Goal: Transaction & Acquisition: Obtain resource

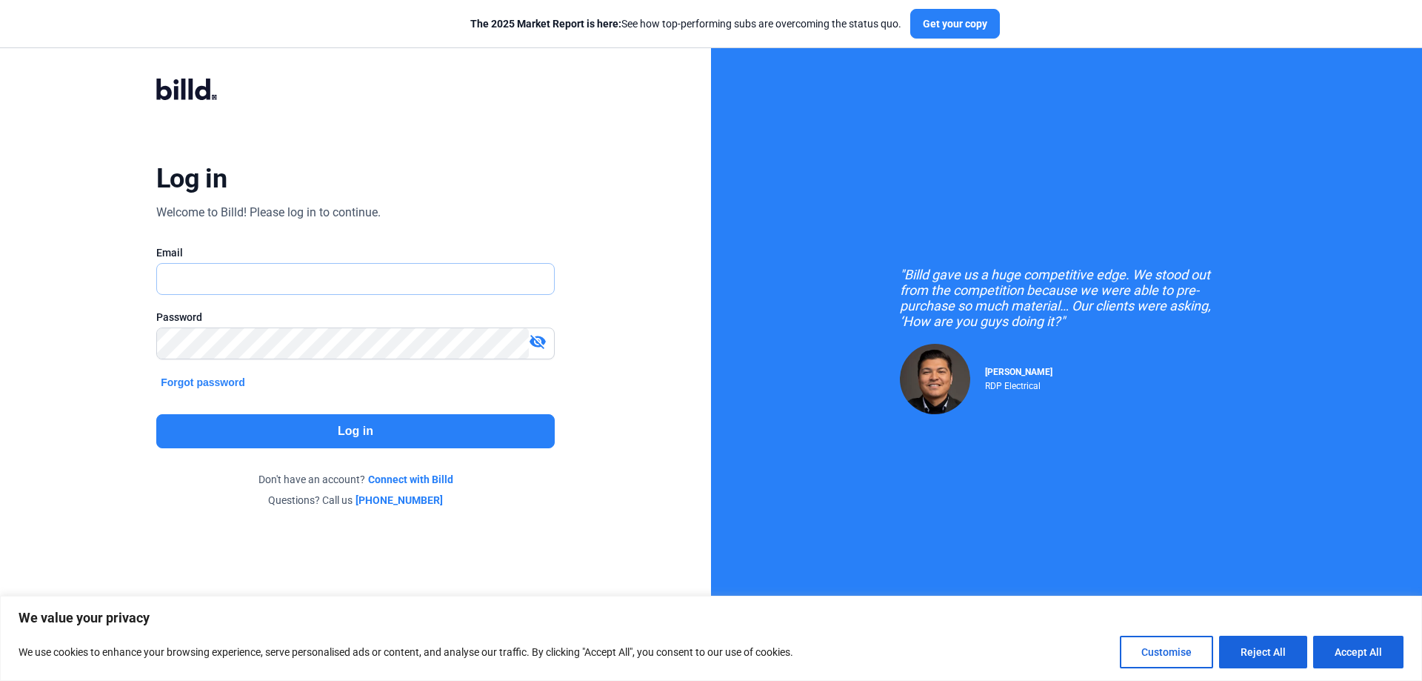
type input "[EMAIL_ADDRESS][DOMAIN_NAME]"
click at [403, 421] on button "Log in" at bounding box center [355, 431] width 398 height 34
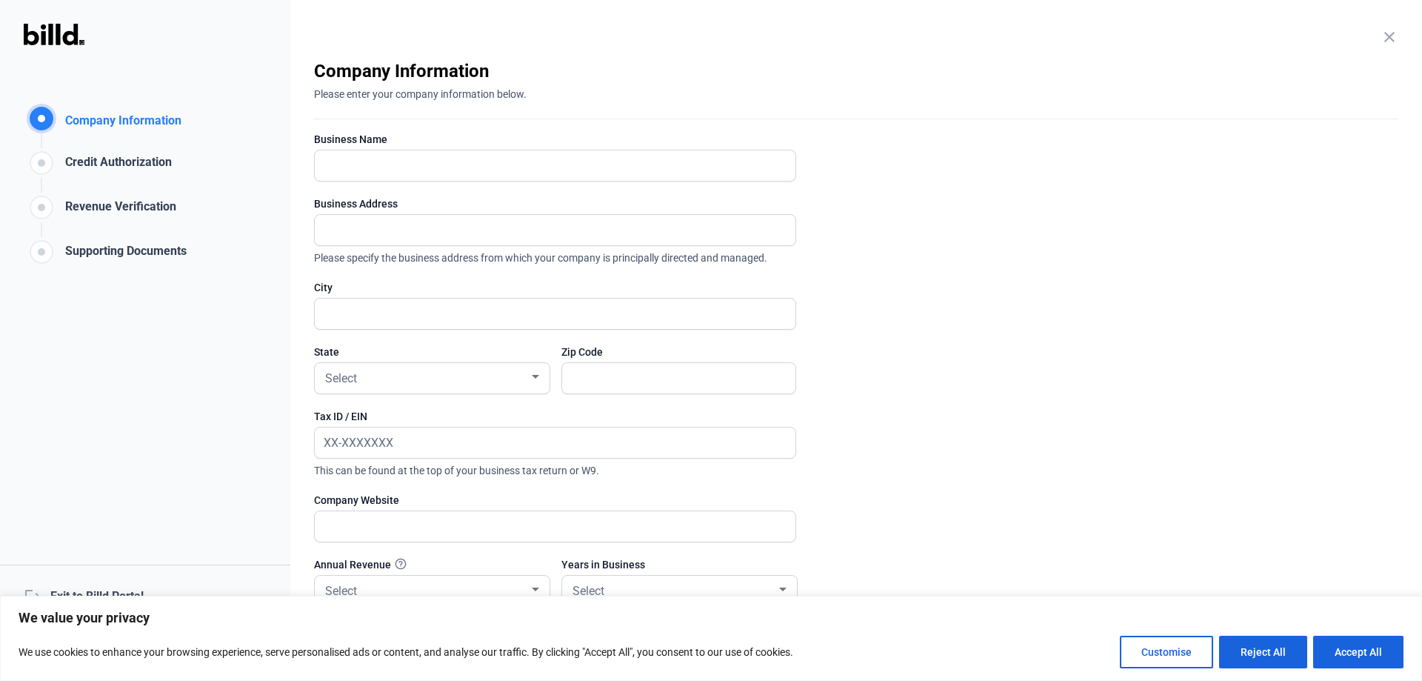
scroll to position [130, 0]
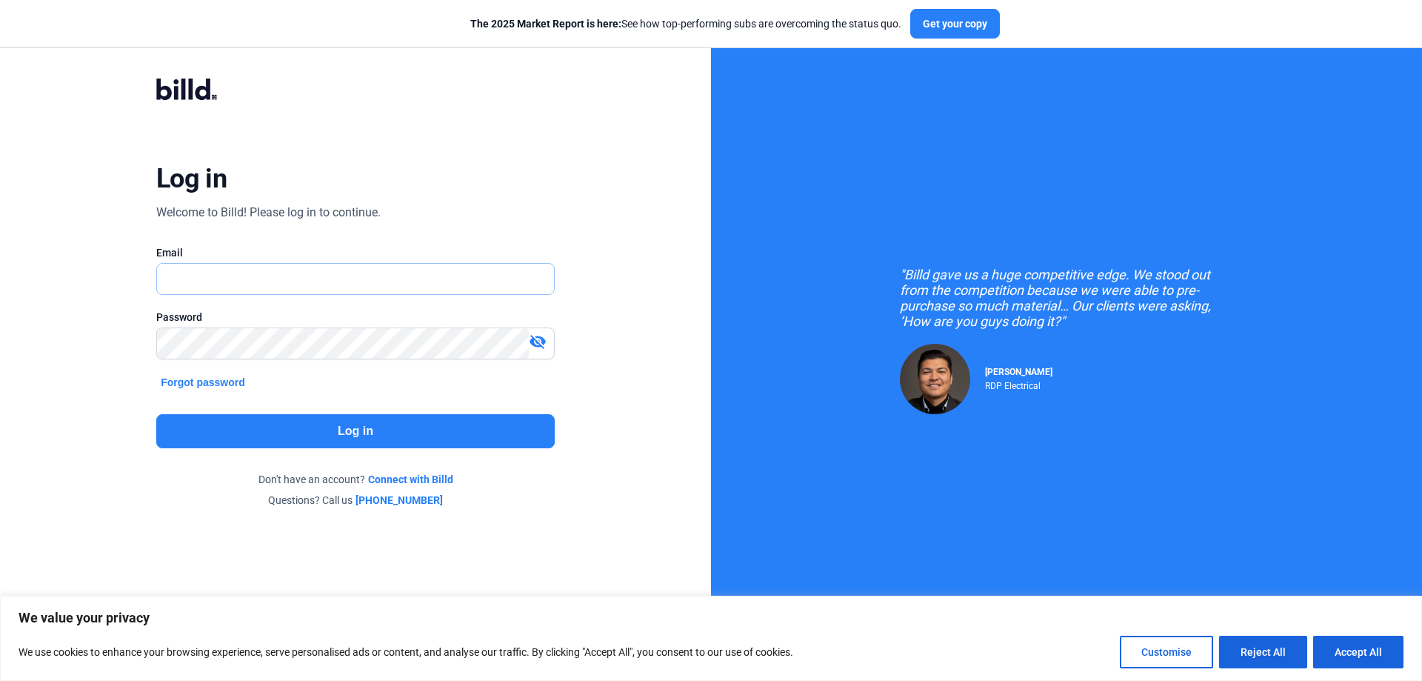
type input "[EMAIL_ADDRESS][DOMAIN_NAME]"
click at [538, 344] on mat-icon "visibility_off" at bounding box center [538, 341] width 18 height 18
click at [538, 344] on mat-icon "visibility" at bounding box center [538, 341] width 18 height 18
click at [1277, 655] on button "Reject All" at bounding box center [1263, 651] width 88 height 33
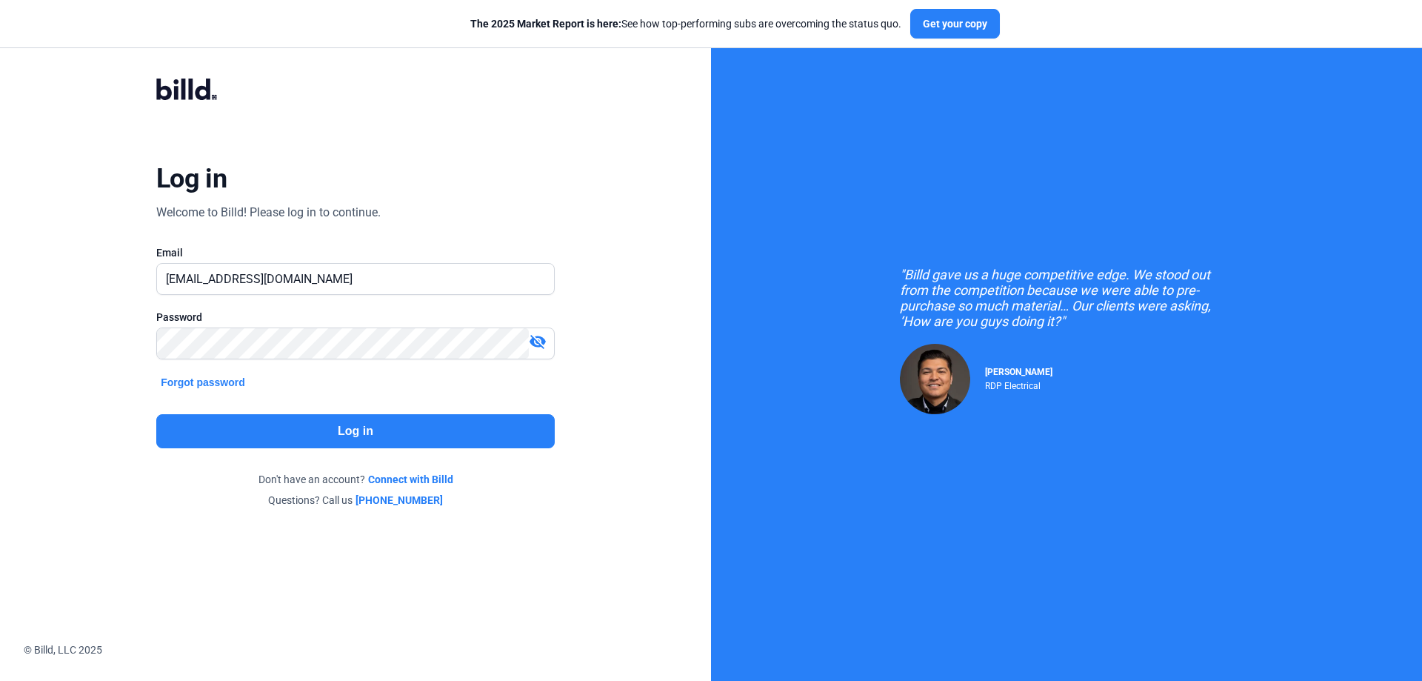
click at [486, 429] on button "Log in" at bounding box center [355, 431] width 398 height 34
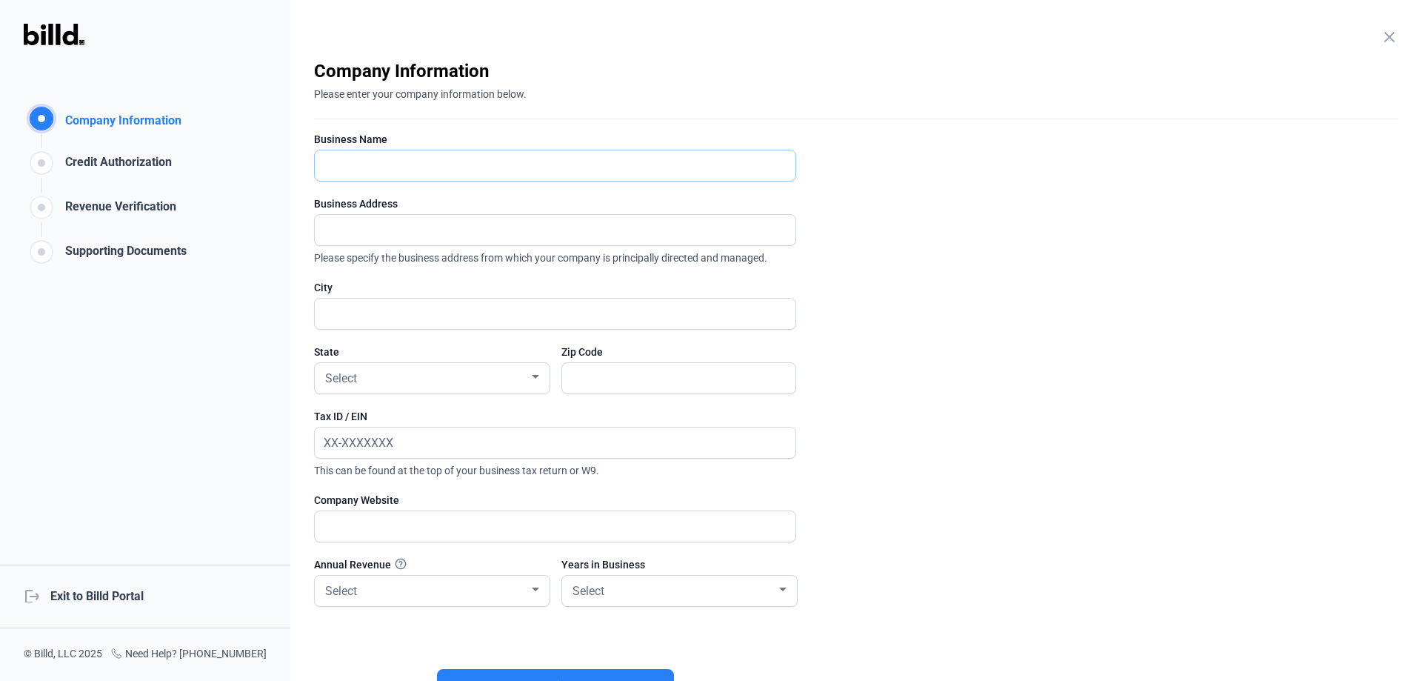
click at [512, 158] on input "text" at bounding box center [547, 165] width 464 height 30
type input "[PERSON_NAME] Brothers Incorporated"
type input "[STREET_ADDRESS]"
type input "[GEOGRAPHIC_DATA]"
type input "95762"
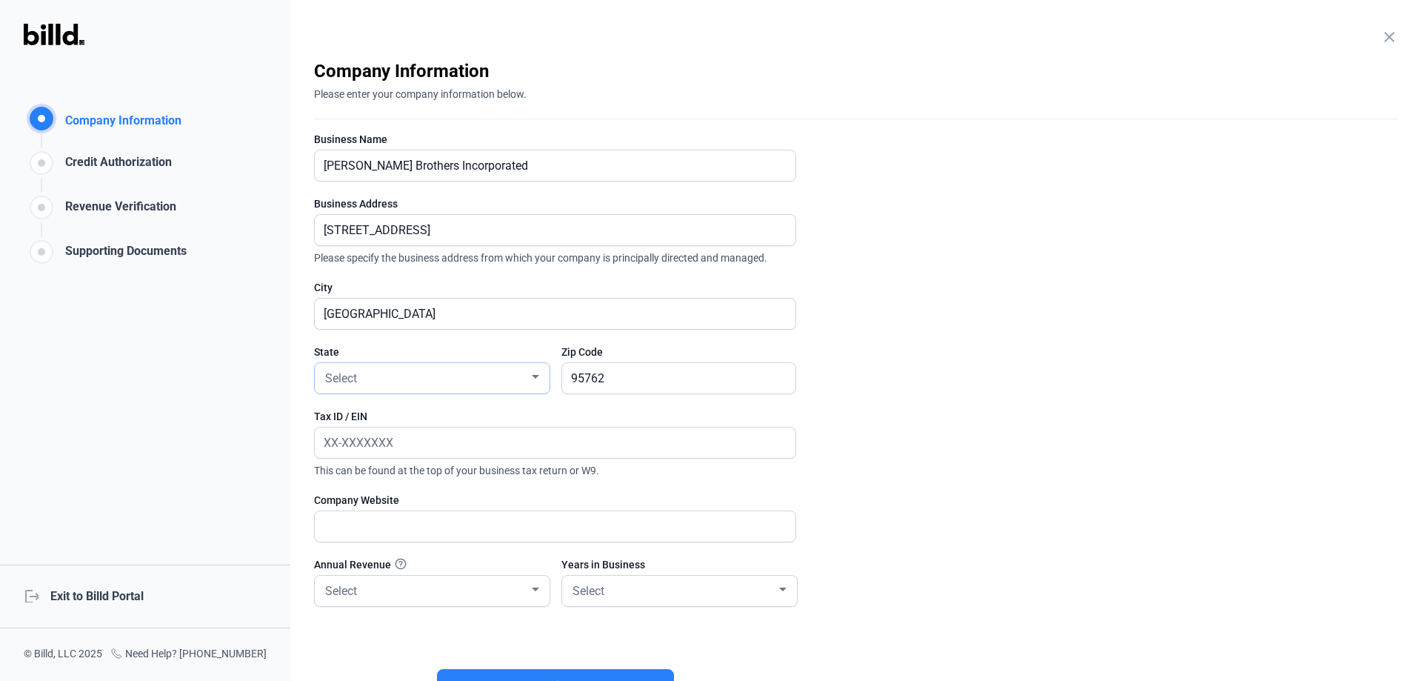
click at [442, 377] on div "Select" at bounding box center [425, 377] width 207 height 21
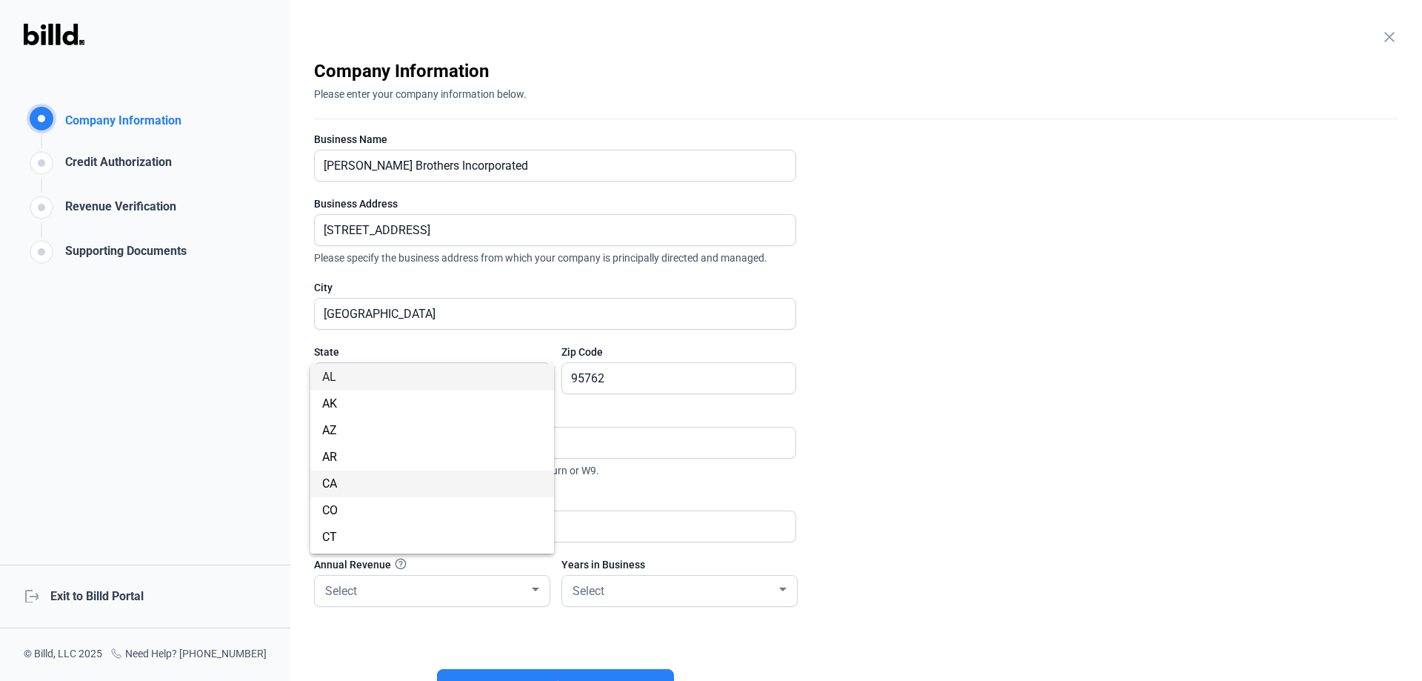
click at [419, 473] on span "CA" at bounding box center [432, 483] width 220 height 27
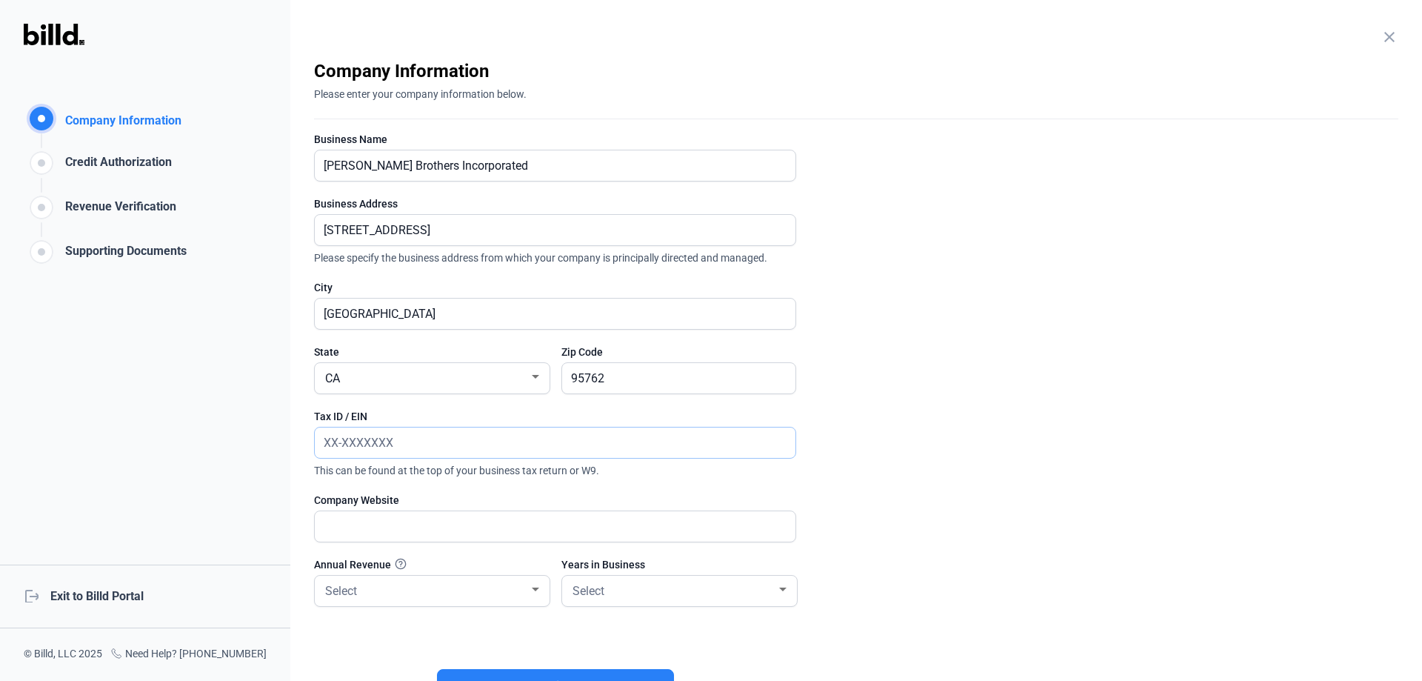
click at [580, 453] on input "text" at bounding box center [555, 442] width 481 height 30
type input "[US_EMPLOYER_IDENTIFICATION_NUMBER]"
click at [498, 528] on input "text" at bounding box center [547, 526] width 464 height 30
click at [512, 523] on input "text" at bounding box center [555, 526] width 481 height 30
type input "[DOMAIN_NAME]"
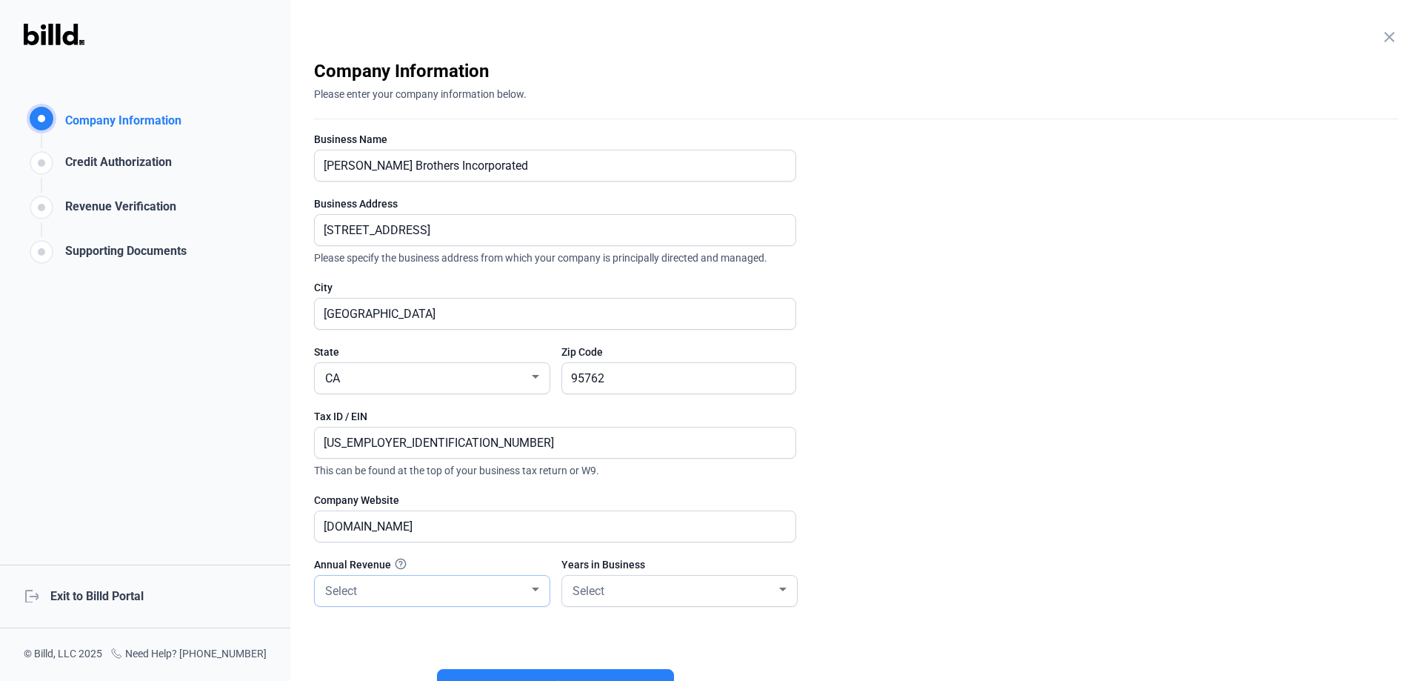
click at [535, 583] on div at bounding box center [535, 589] width 13 height 12
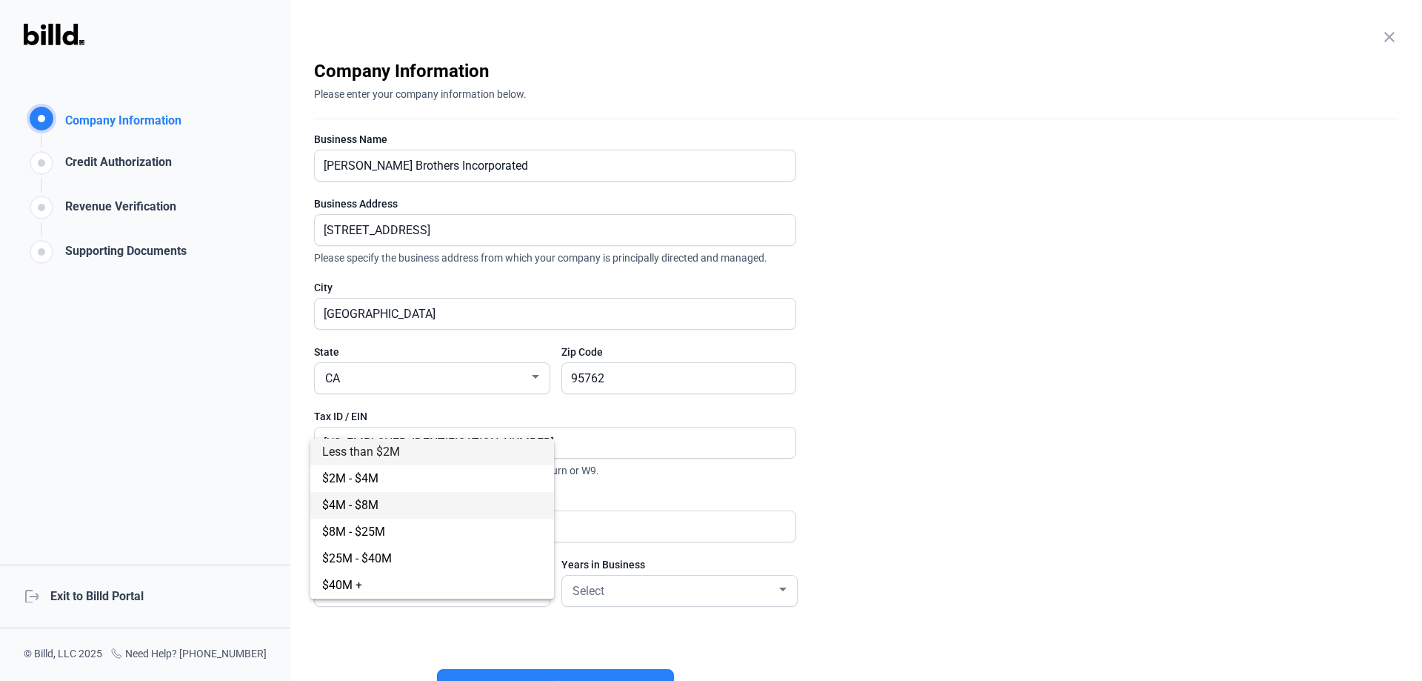
click at [409, 501] on span "$4M - $8M" at bounding box center [432, 505] width 220 height 27
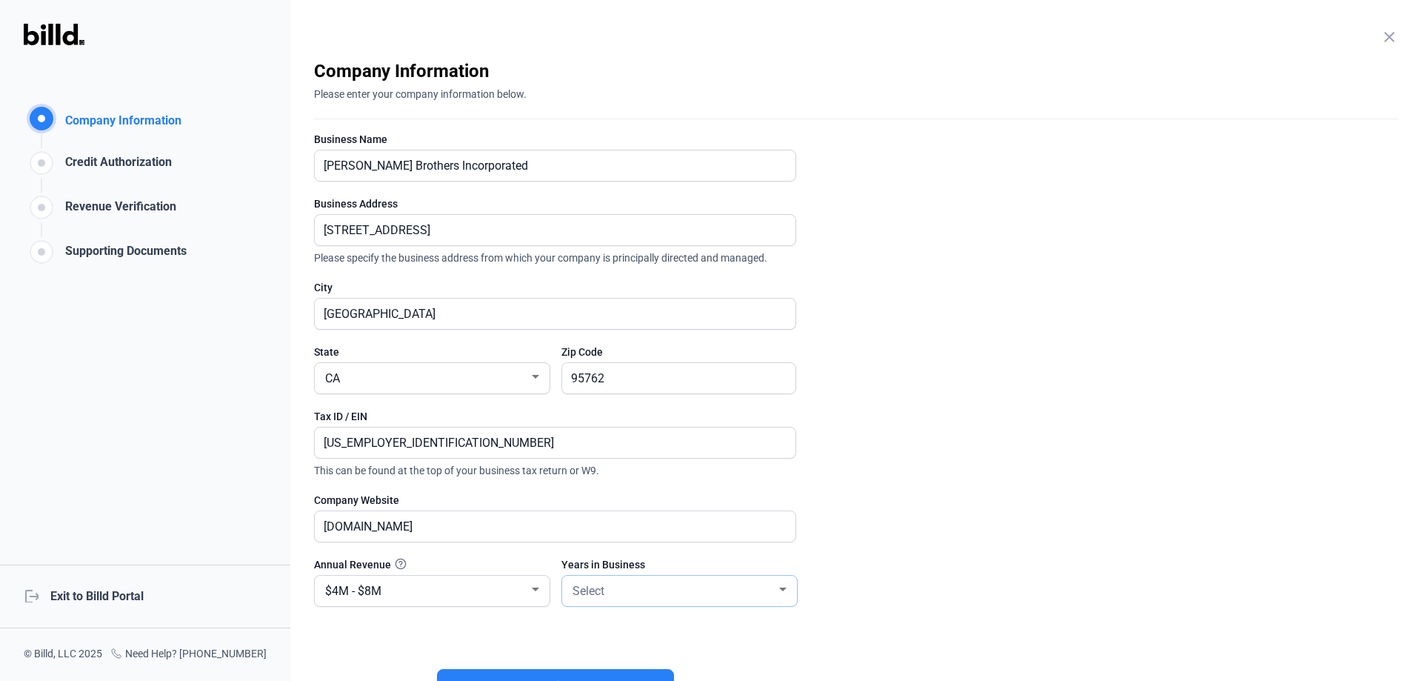
click at [753, 585] on div "Select" at bounding box center [672, 589] width 207 height 21
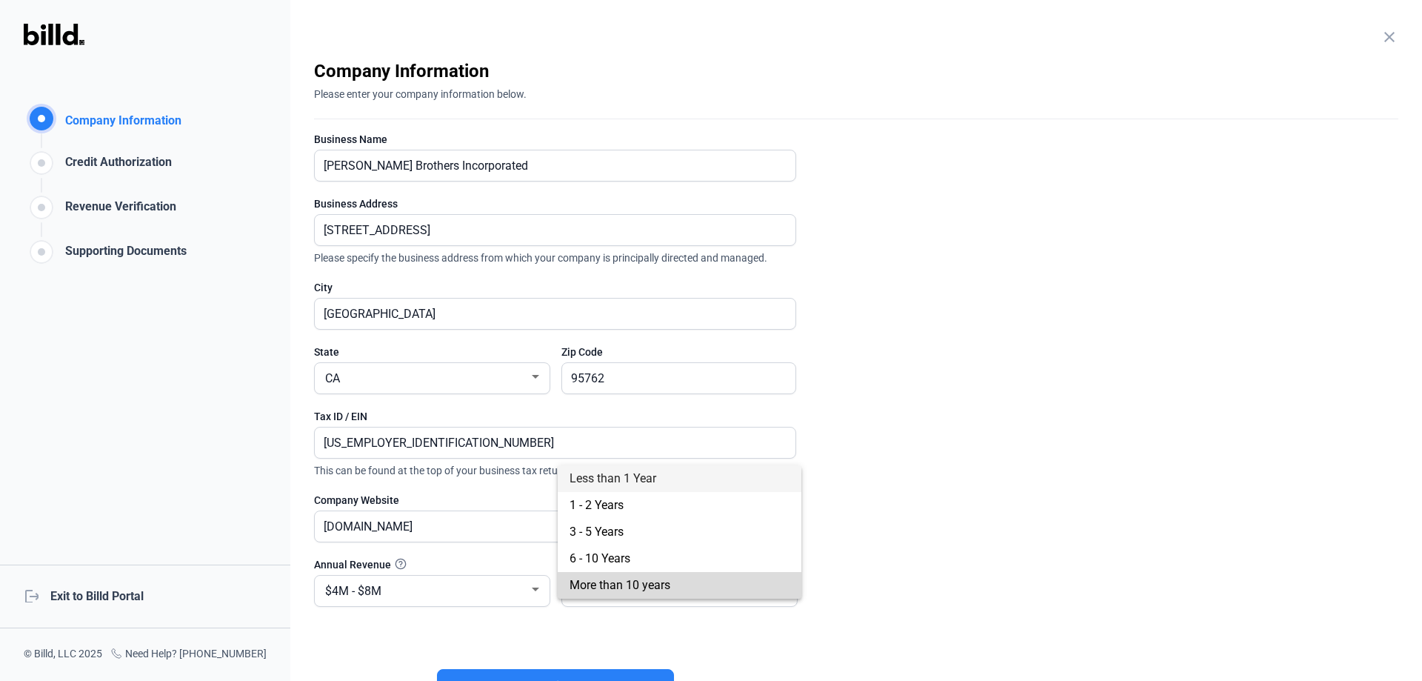
click at [686, 572] on span "More than 10 years" at bounding box center [679, 585] width 220 height 27
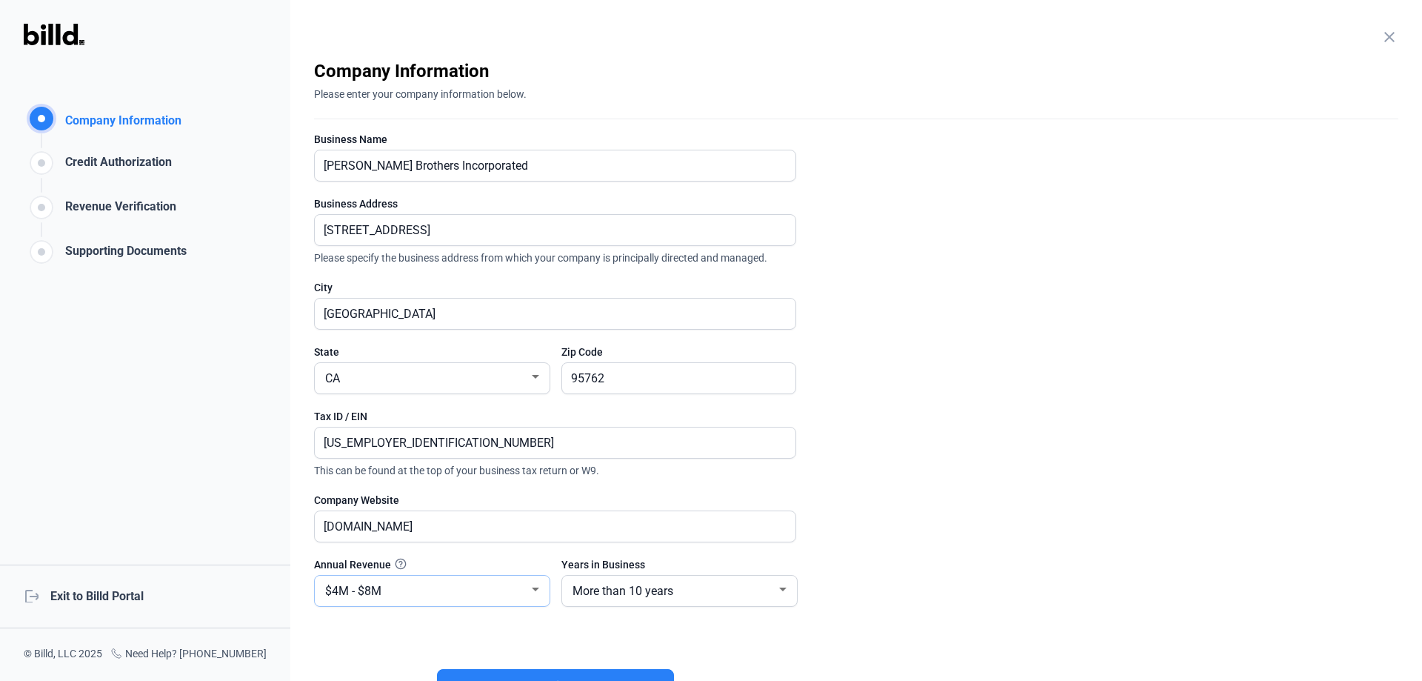
click at [516, 590] on div "$4M - $8M" at bounding box center [425, 589] width 207 height 21
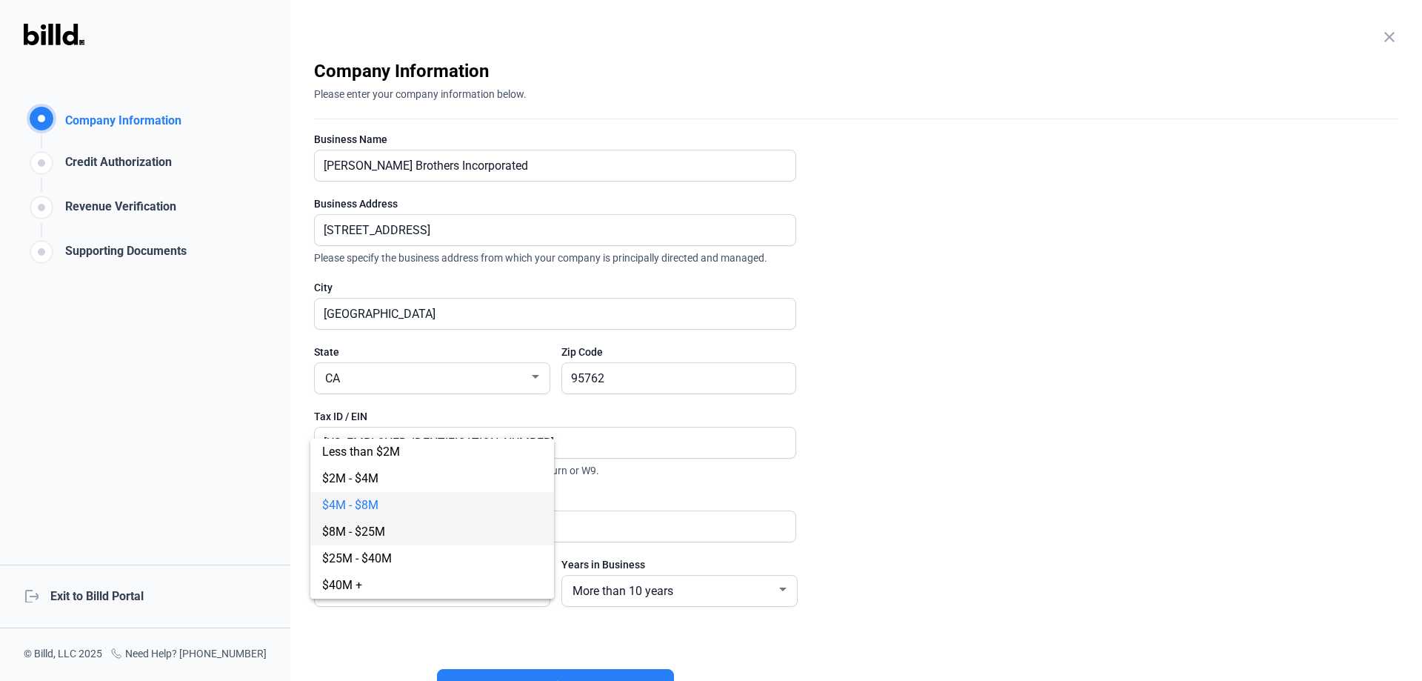
click at [413, 532] on span "$8M - $25M" at bounding box center [432, 531] width 220 height 27
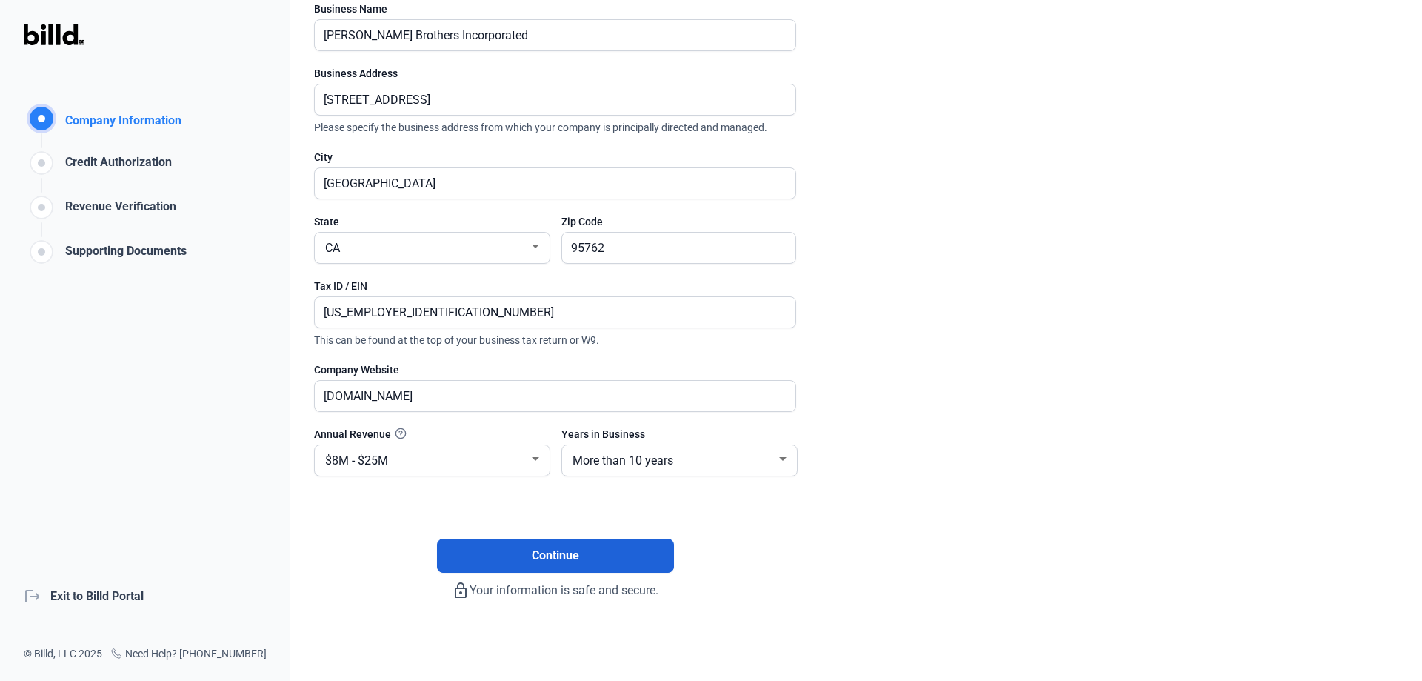
click at [540, 564] on button "Continue" at bounding box center [555, 555] width 237 height 34
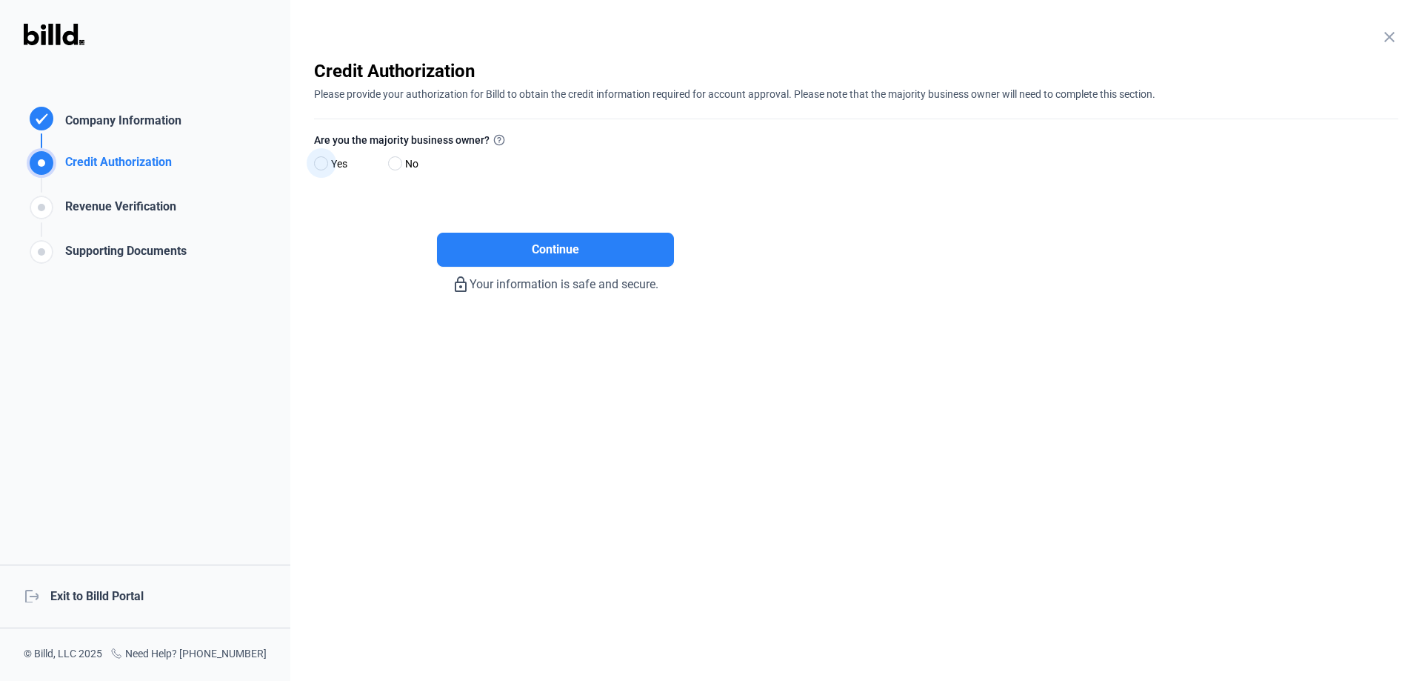
click at [328, 164] on span "Yes" at bounding box center [336, 164] width 22 height 18
click at [325, 164] on input "Yes" at bounding box center [319, 163] width 11 height 11
radio input "true"
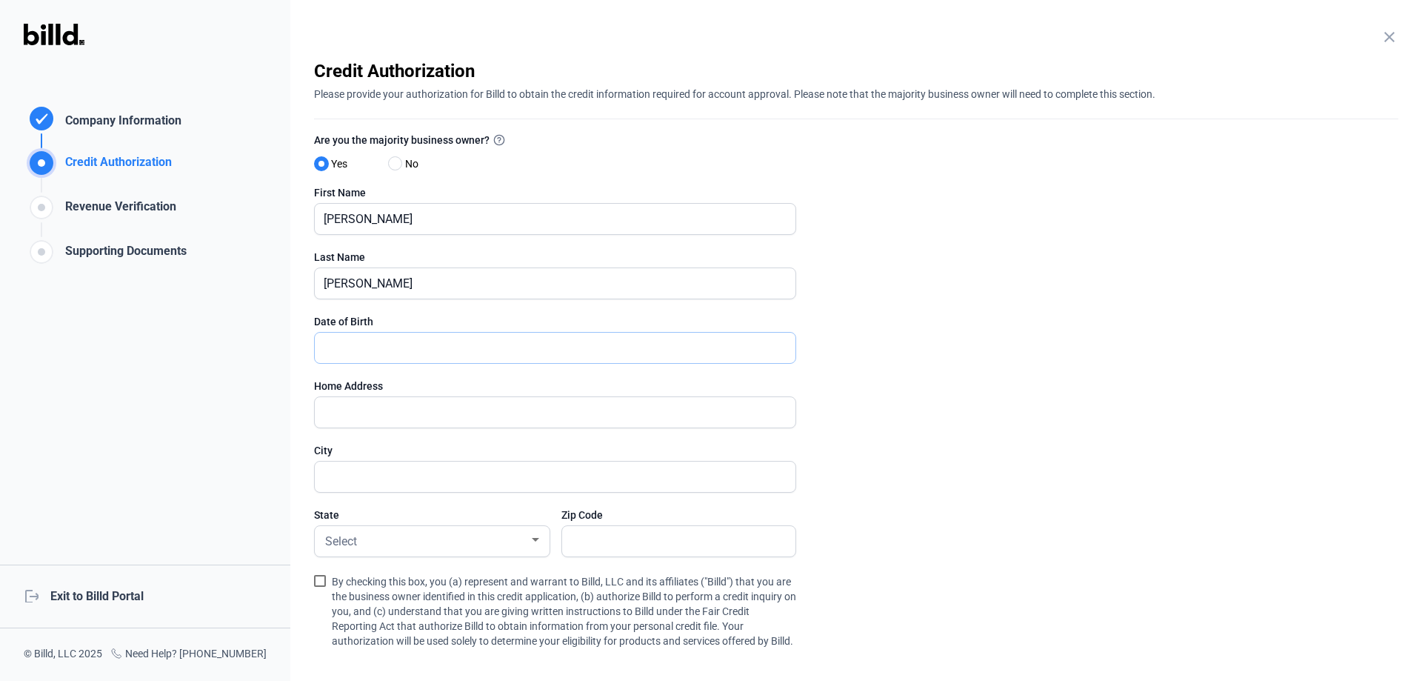
click at [437, 349] on input "text" at bounding box center [547, 347] width 464 height 30
click at [437, 349] on input "text" at bounding box center [555, 347] width 481 height 30
type input "[DATE]"
click at [488, 409] on input "text" at bounding box center [555, 412] width 481 height 30
type input "[GEOGRAPHIC_DATA]"
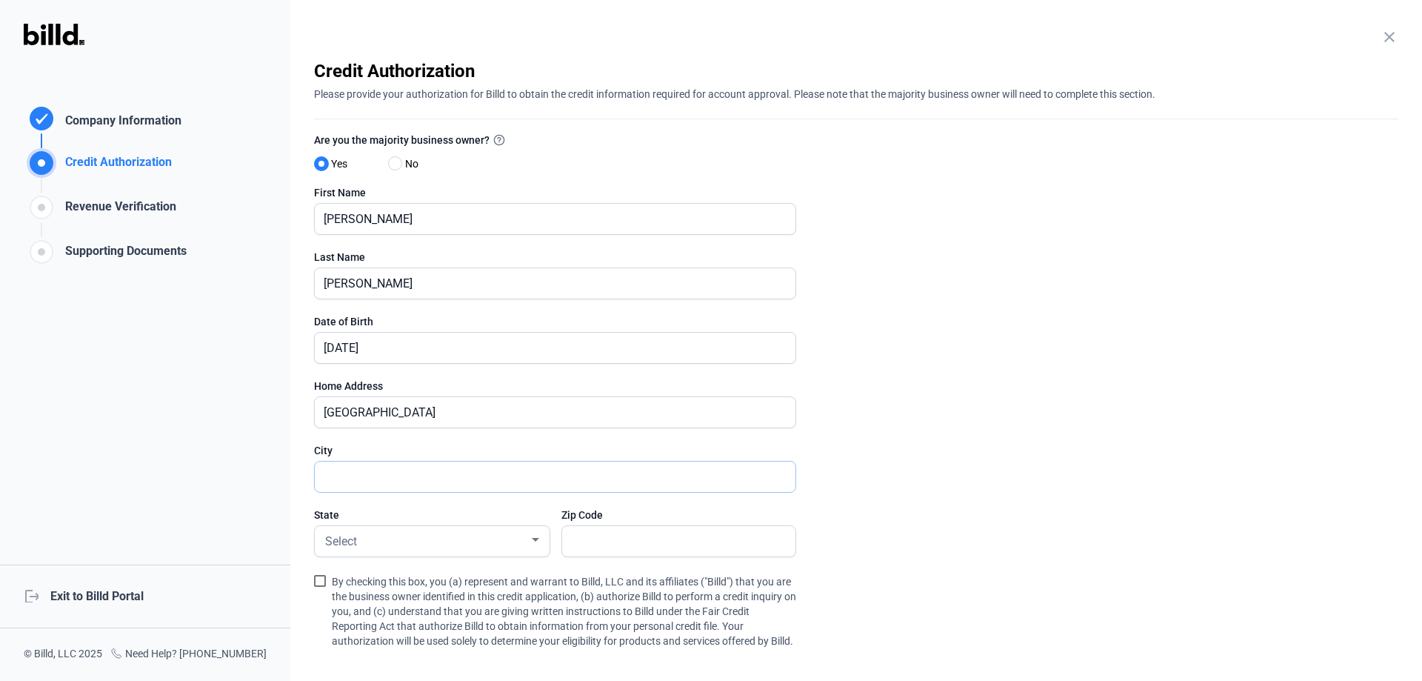
type input "[GEOGRAPHIC_DATA]"
type input "95682"
click at [533, 543] on div at bounding box center [535, 540] width 13 height 12
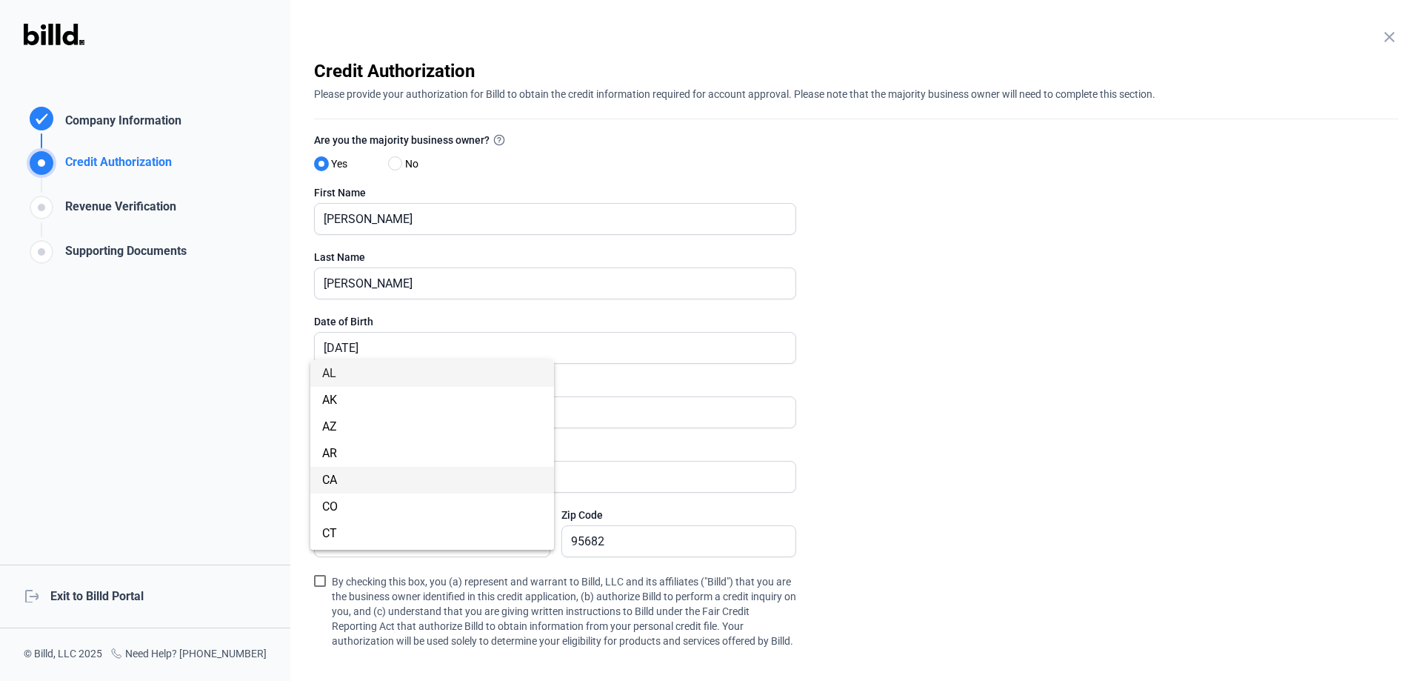
click at [377, 486] on span "CA" at bounding box center [432, 480] width 220 height 27
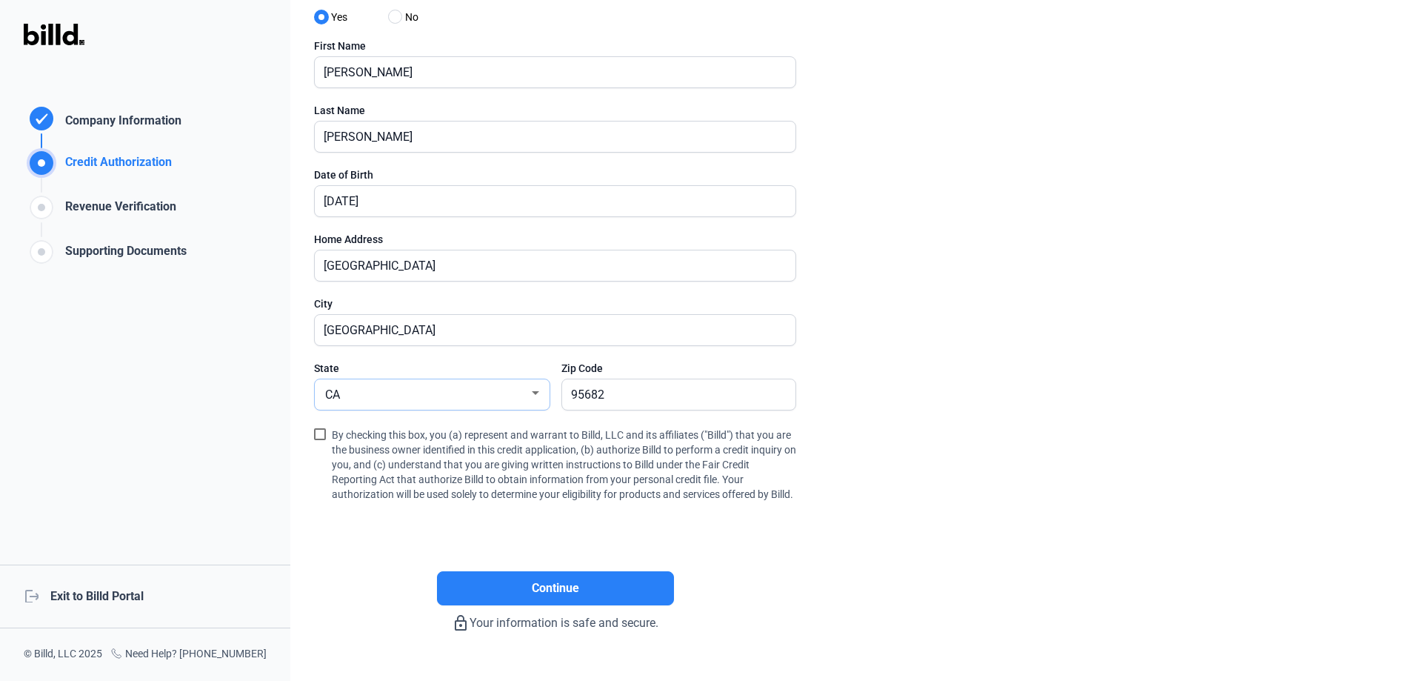
scroll to position [148, 0]
click at [319, 435] on span at bounding box center [320, 433] width 12 height 12
click at [0, 0] on input "By checking this box, you (a) represent and warrant to Billd, LLC and its affil…" at bounding box center [0, 0] width 0 height 0
click at [552, 595] on span "Continue" at bounding box center [555, 587] width 47 height 18
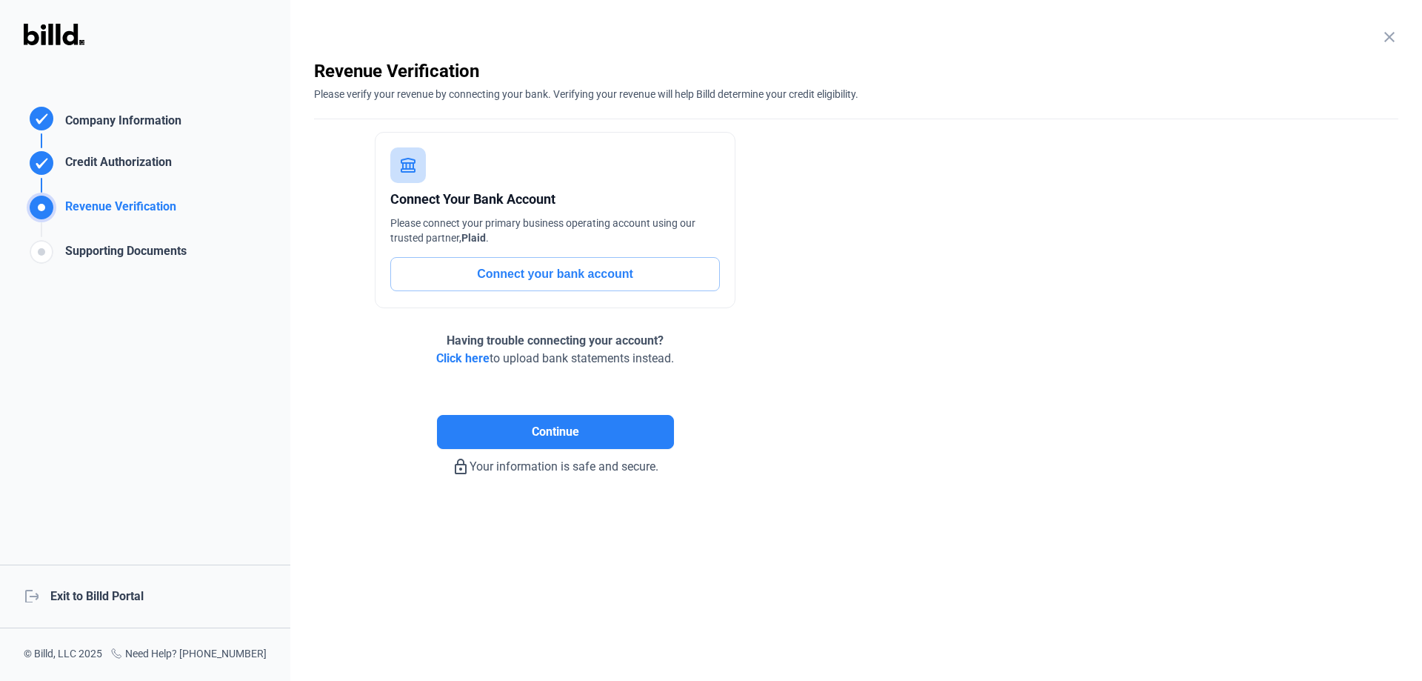
scroll to position [0, 0]
click at [595, 275] on button "Connect your bank account" at bounding box center [555, 274] width 330 height 34
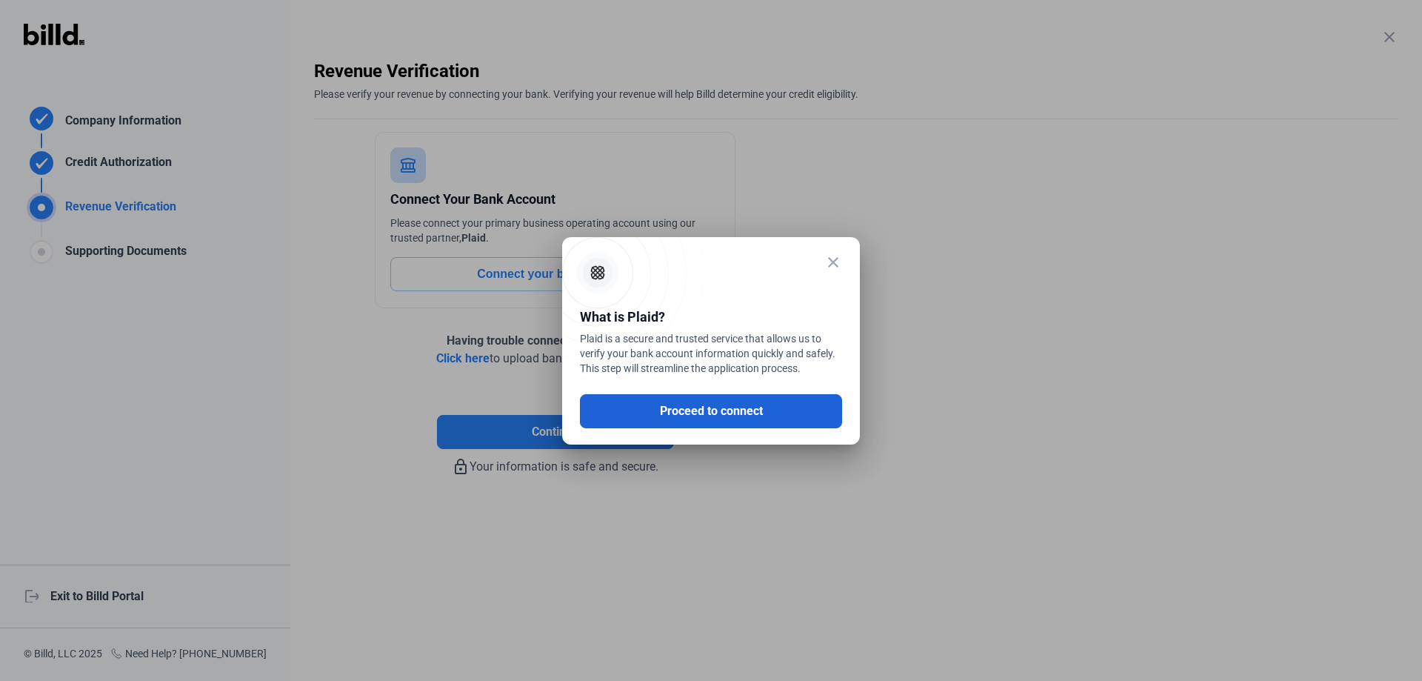
click at [709, 415] on button "Proceed to connect" at bounding box center [711, 411] width 262 height 34
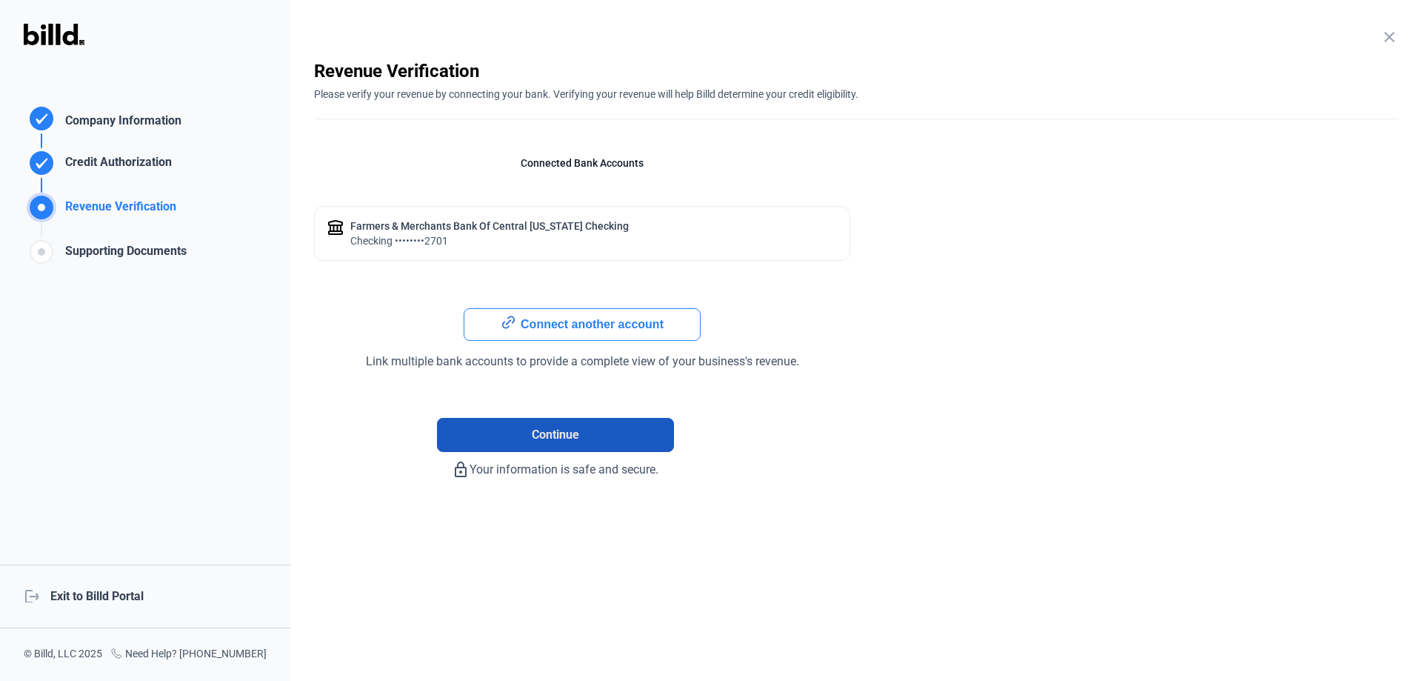
click at [554, 433] on span "Continue" at bounding box center [555, 435] width 47 height 18
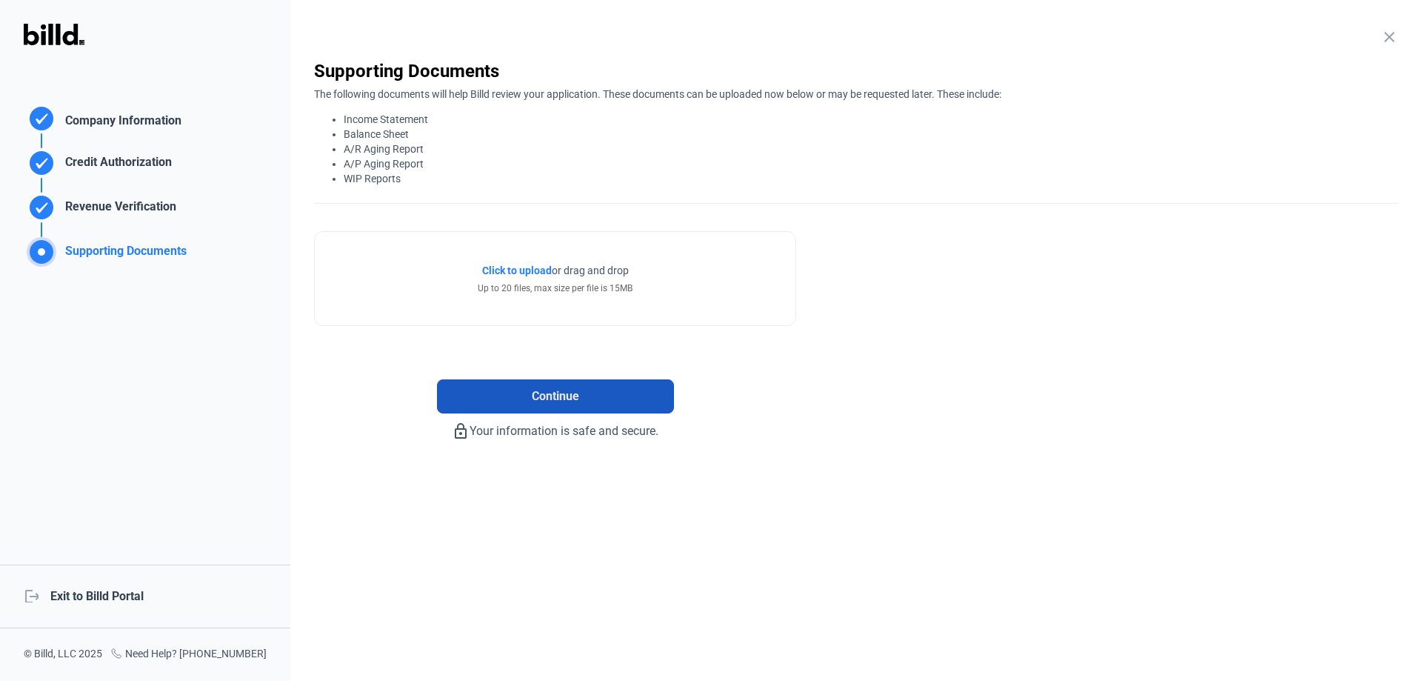
click at [554, 392] on span "Continue" at bounding box center [555, 396] width 47 height 18
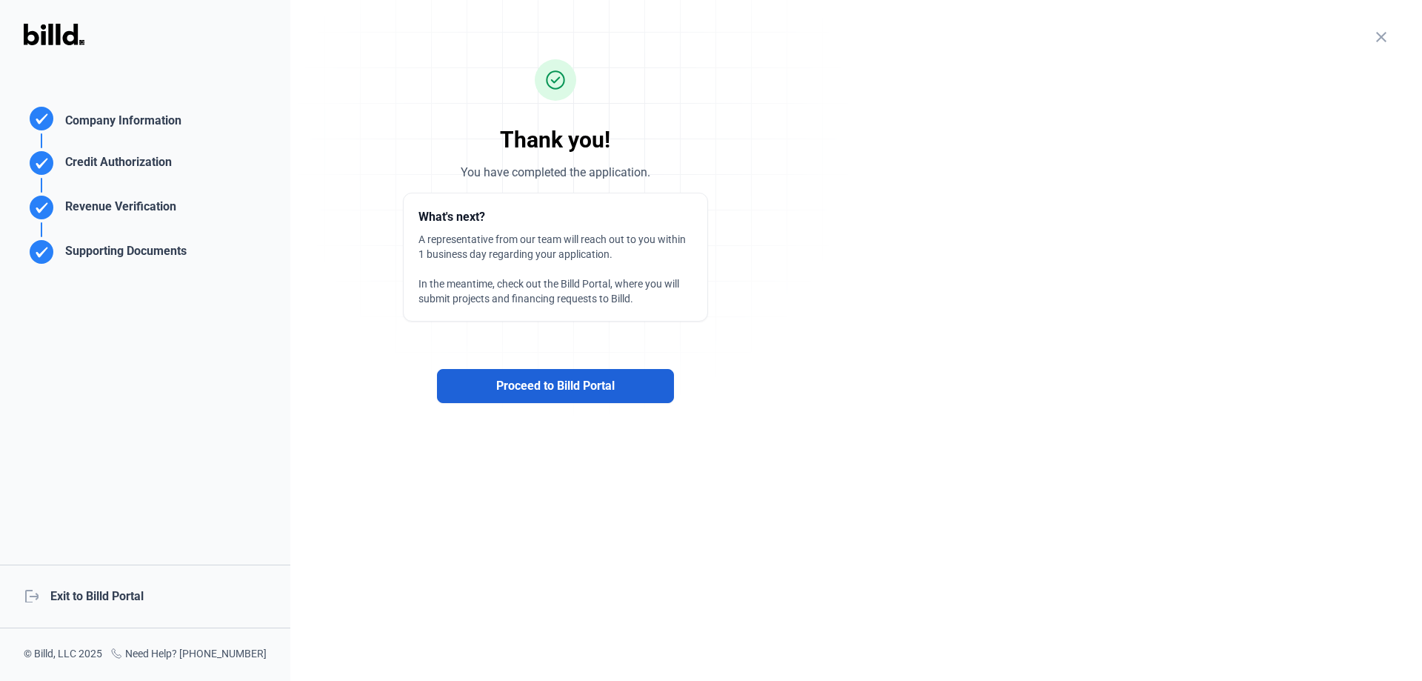
click at [567, 388] on span "Proceed to Billd Portal" at bounding box center [555, 386] width 118 height 18
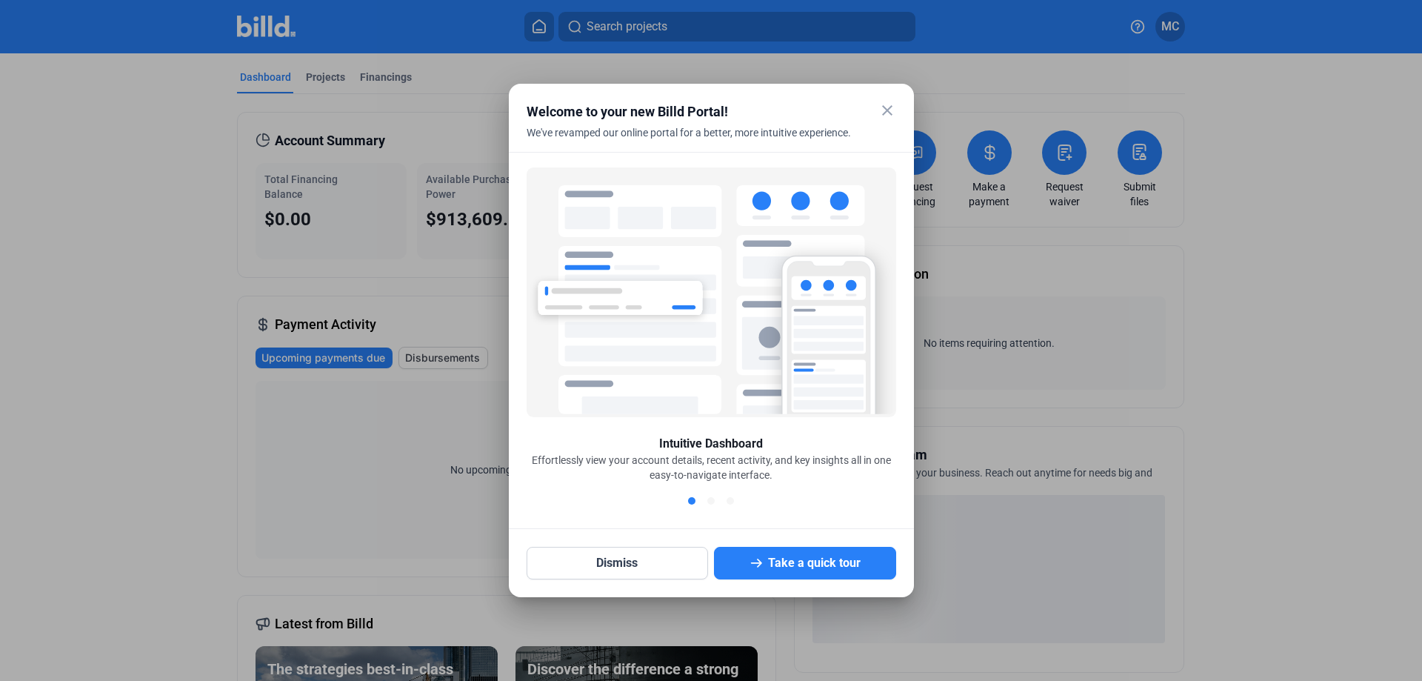
click at [889, 108] on mat-icon "close" at bounding box center [887, 110] width 18 height 18
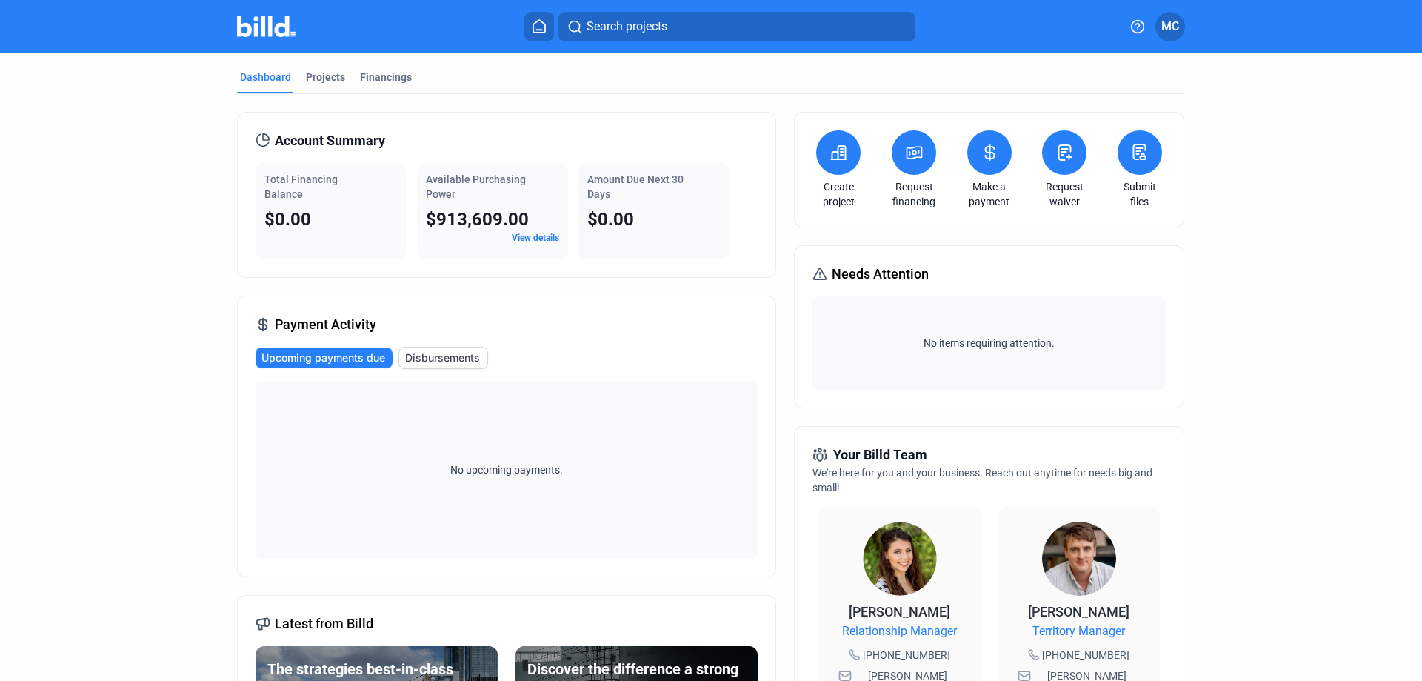
drag, startPoint x: 433, startPoint y: 220, endPoint x: 463, endPoint y: 218, distance: 29.7
click at [463, 218] on span "$913,609.00" at bounding box center [477, 219] width 103 height 21
click at [722, 225] on div "Amount Due Next 30 Days $0.00" at bounding box center [653, 211] width 151 height 96
drag, startPoint x: 423, startPoint y: 175, endPoint x: 475, endPoint y: 198, distance: 56.7
click at [475, 198] on div "Available Purchasing Power" at bounding box center [492, 187] width 133 height 30
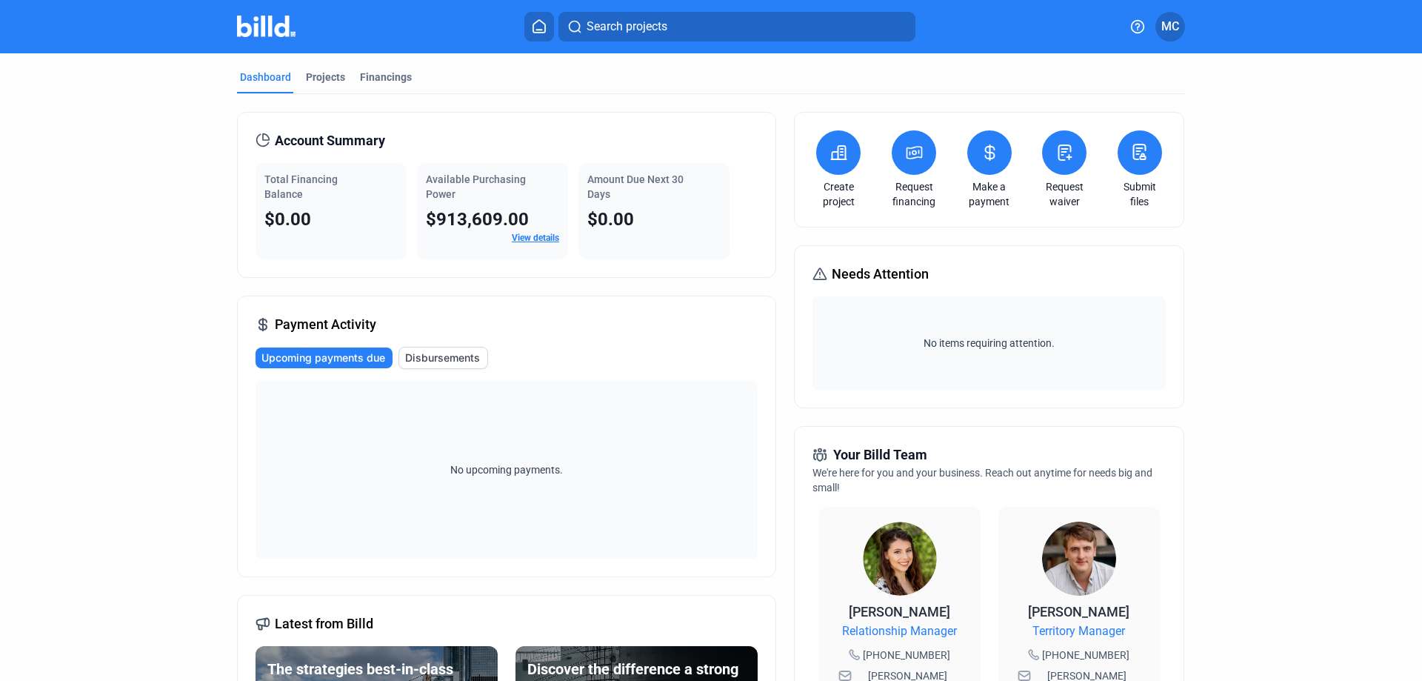
click at [237, 407] on div "Payment Activity Upcoming payments due Disbursements No upcoming payments." at bounding box center [506, 435] width 539 height 281
click at [1168, 31] on span "MC" at bounding box center [1170, 27] width 18 height 18
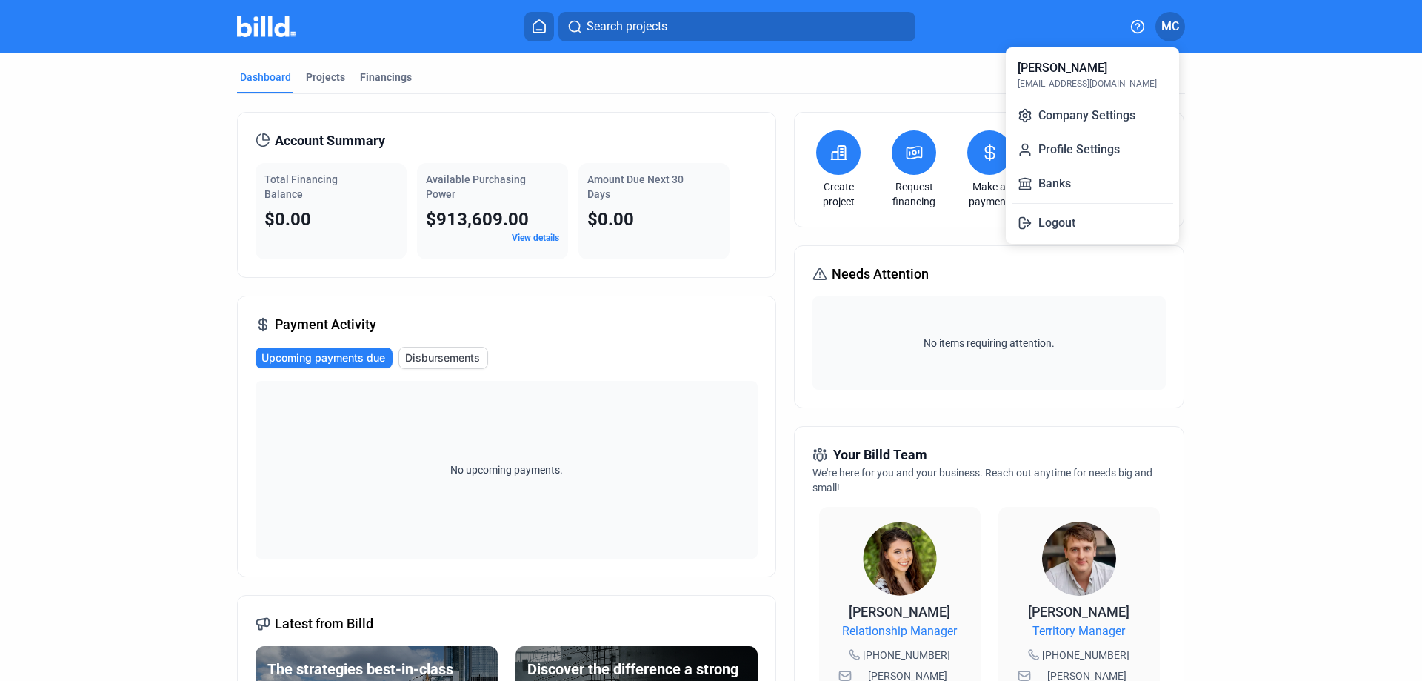
click at [1171, 26] on div at bounding box center [711, 340] width 1422 height 681
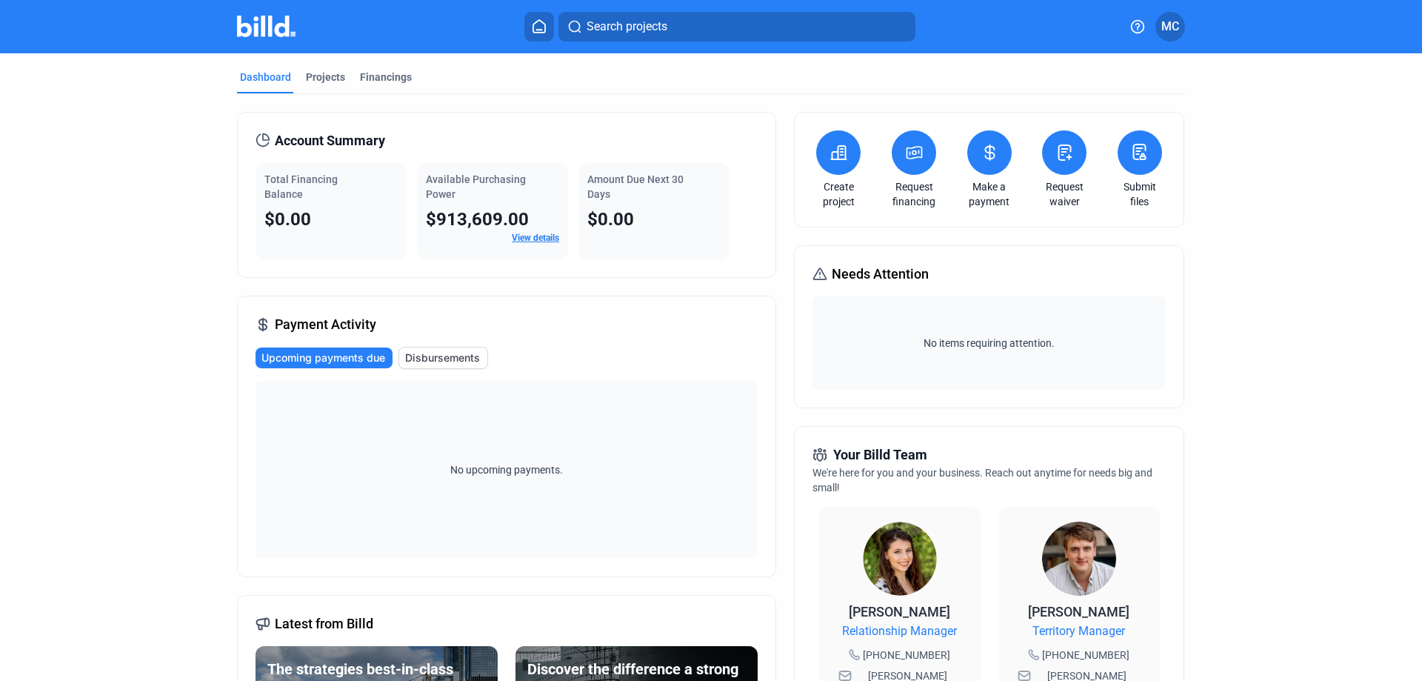
click at [836, 157] on icon at bounding box center [838, 153] width 19 height 18
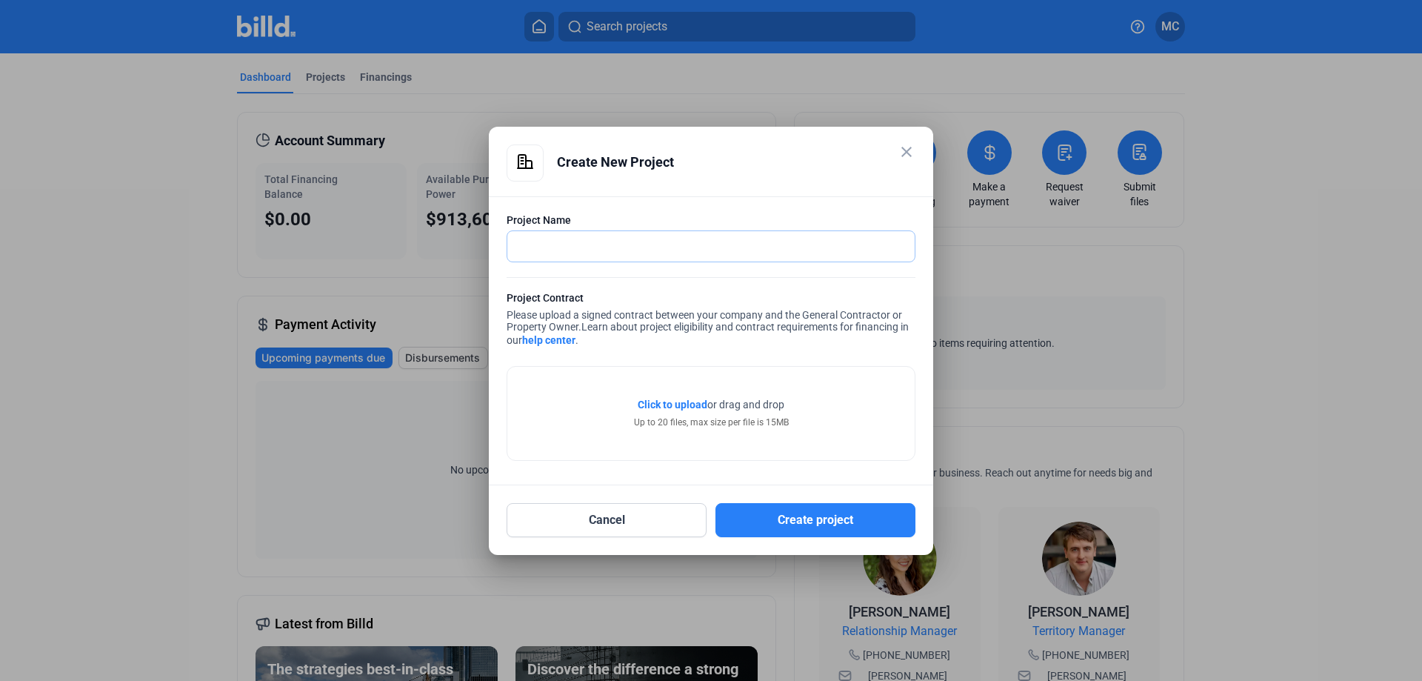
click at [646, 253] on input "text" at bounding box center [702, 246] width 391 height 30
click at [652, 251] on input "text" at bounding box center [710, 246] width 407 height 30
click at [606, 253] on input "text" at bounding box center [702, 246] width 391 height 30
type input "[GEOGRAPHIC_DATA]"
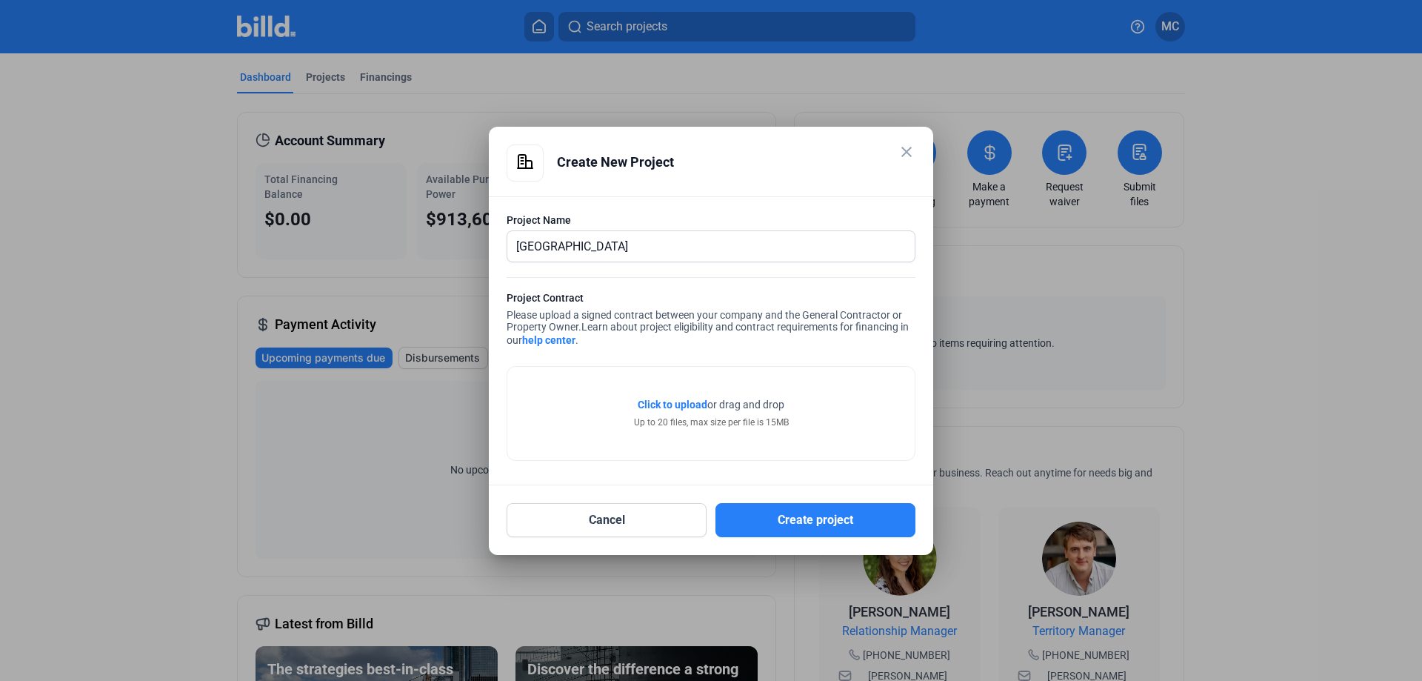
click at [678, 404] on span "Click to upload" at bounding box center [673, 404] width 70 height 12
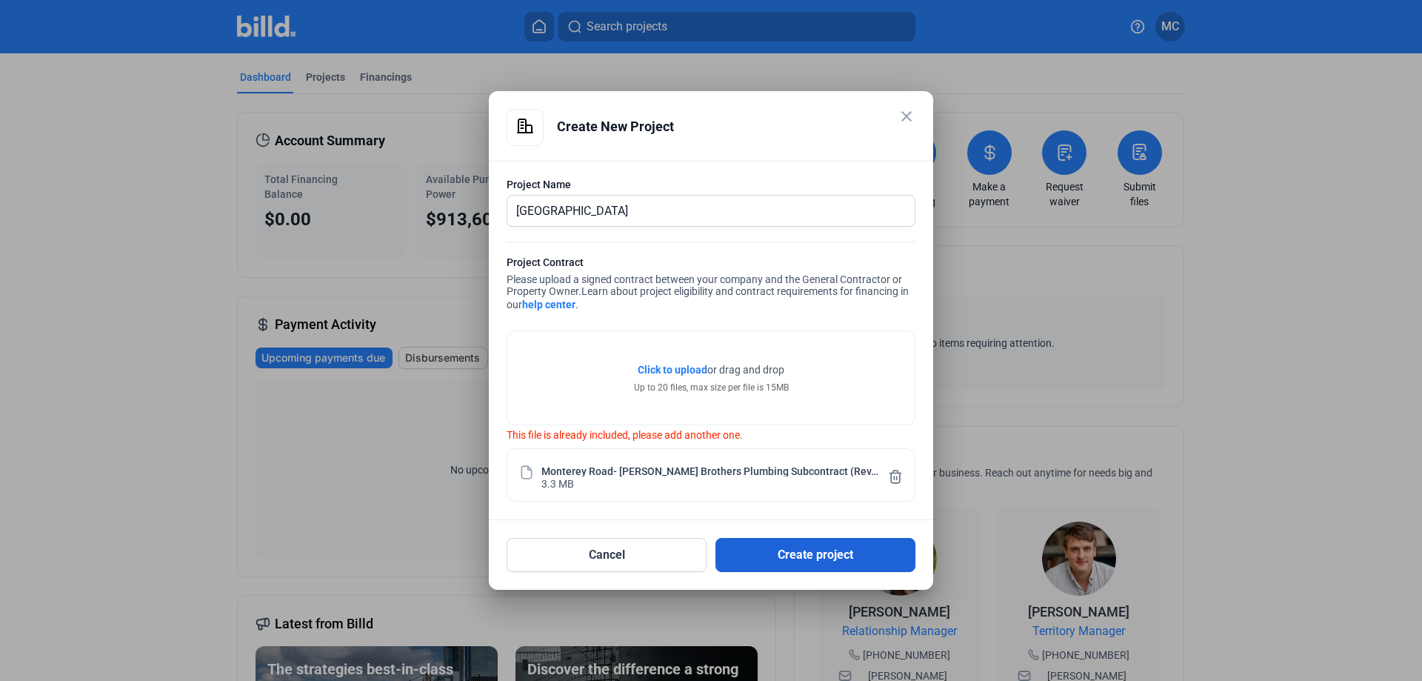
click at [803, 552] on button "Create project" at bounding box center [815, 555] width 200 height 34
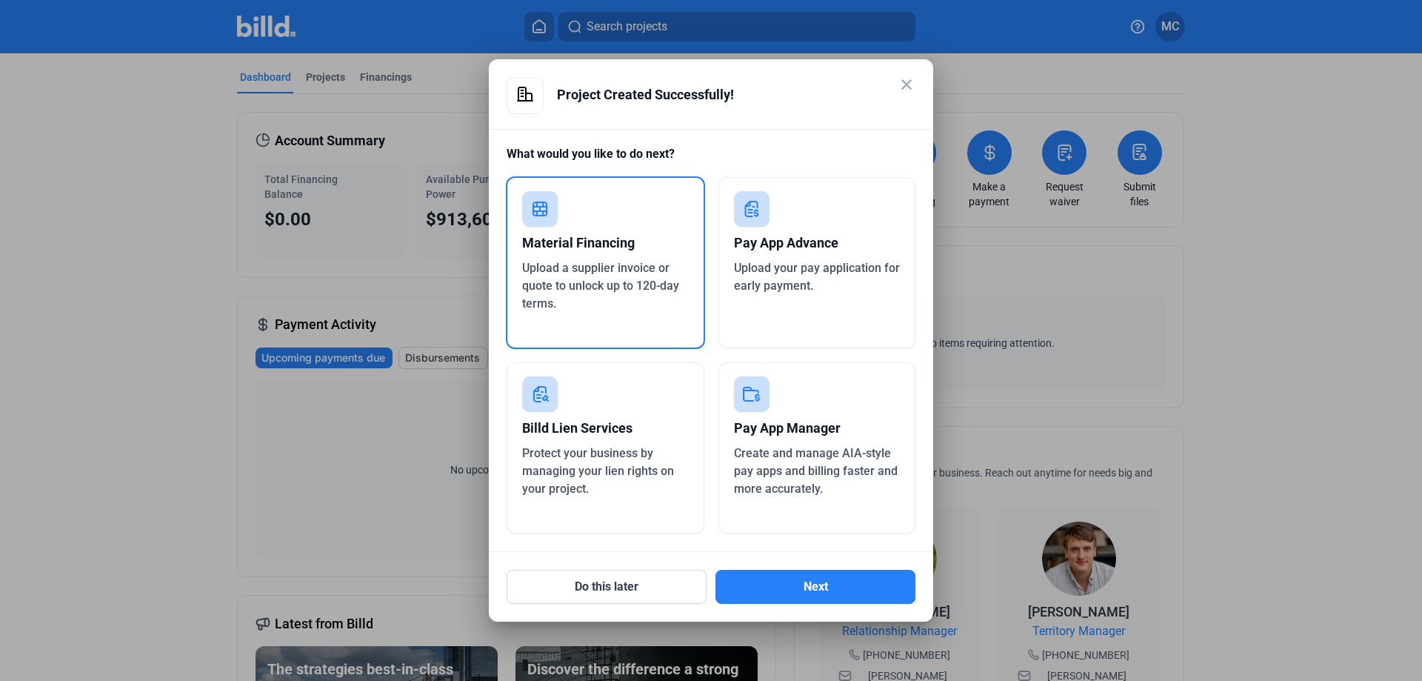
click at [805, 258] on div "Pay App Advance" at bounding box center [817, 243] width 167 height 33
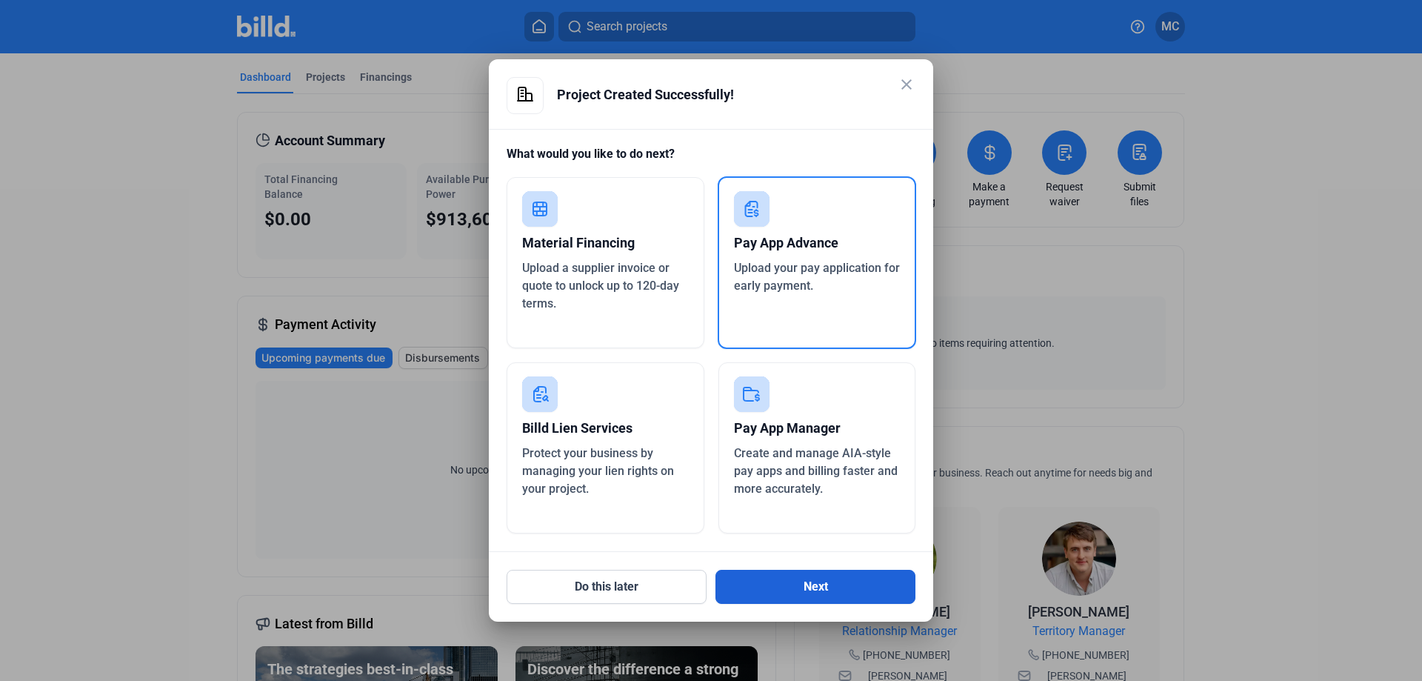
click at [829, 583] on button "Next" at bounding box center [815, 586] width 200 height 34
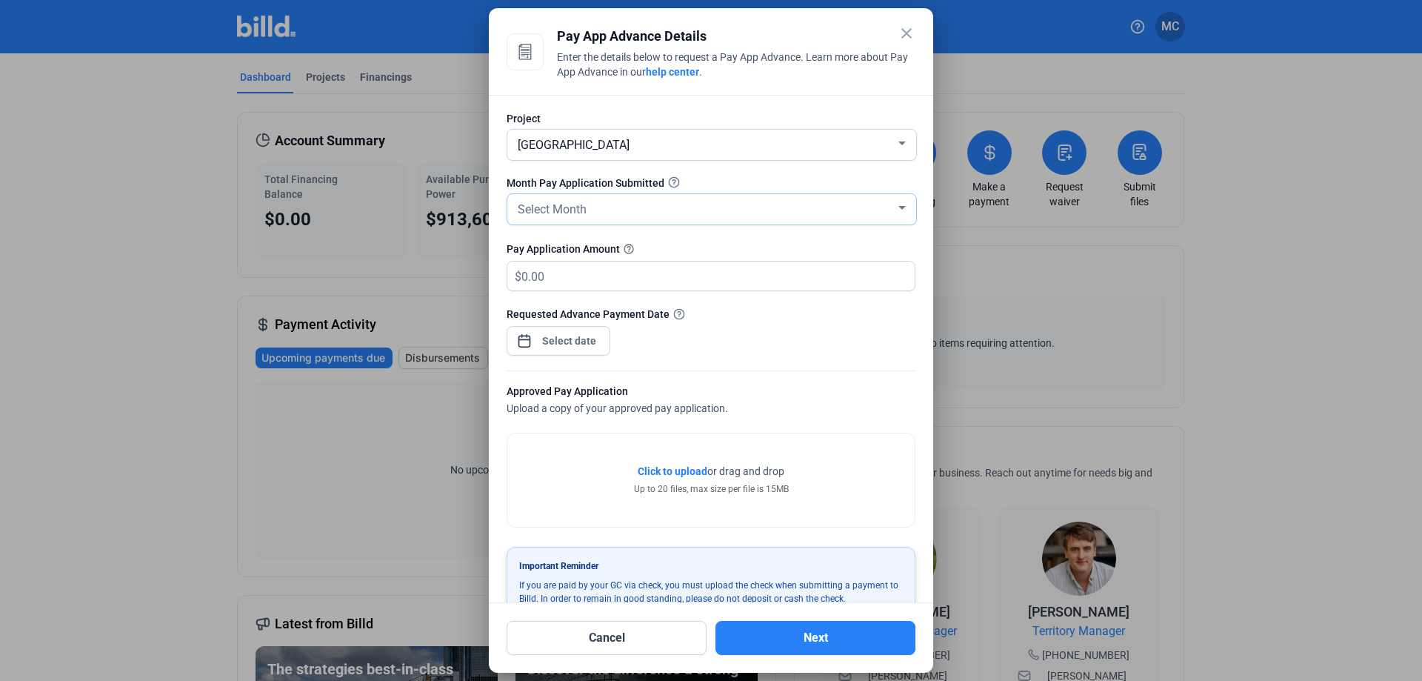
click at [891, 195] on div "Select Month" at bounding box center [712, 209] width 394 height 30
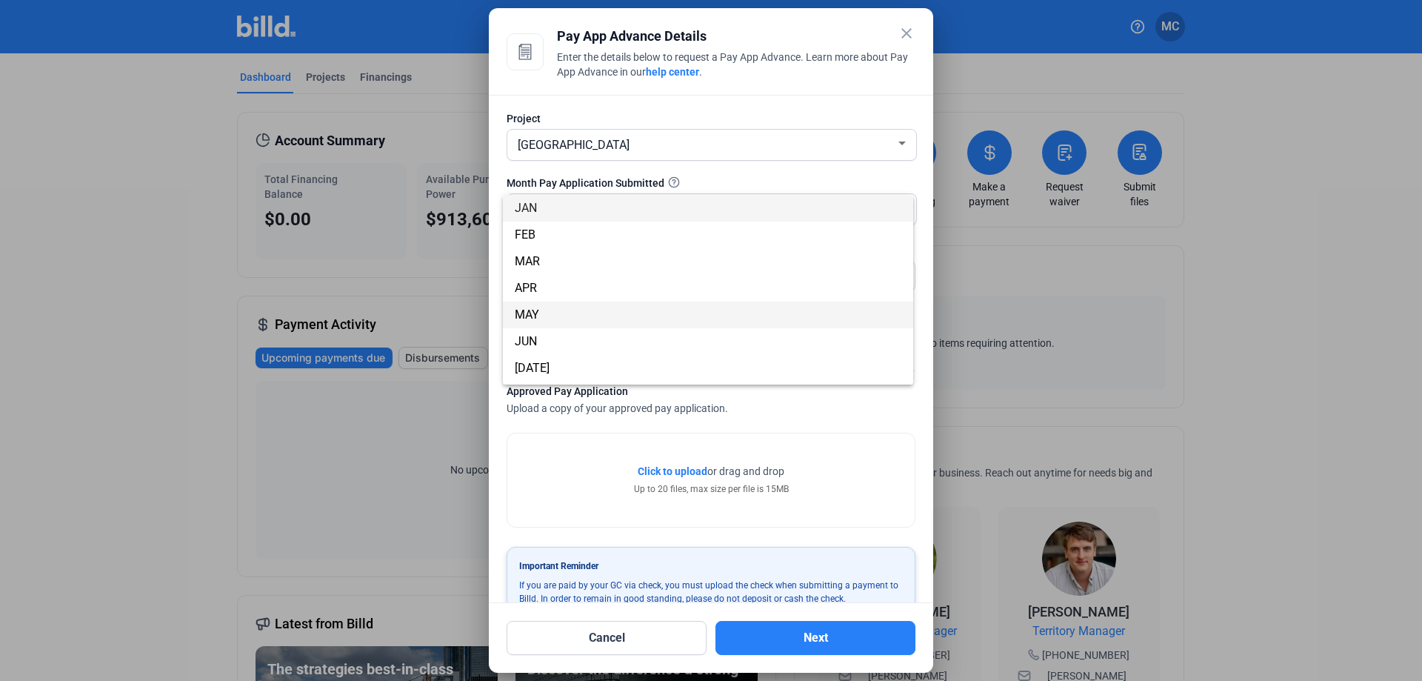
click at [563, 312] on span "MAY" at bounding box center [708, 314] width 387 height 27
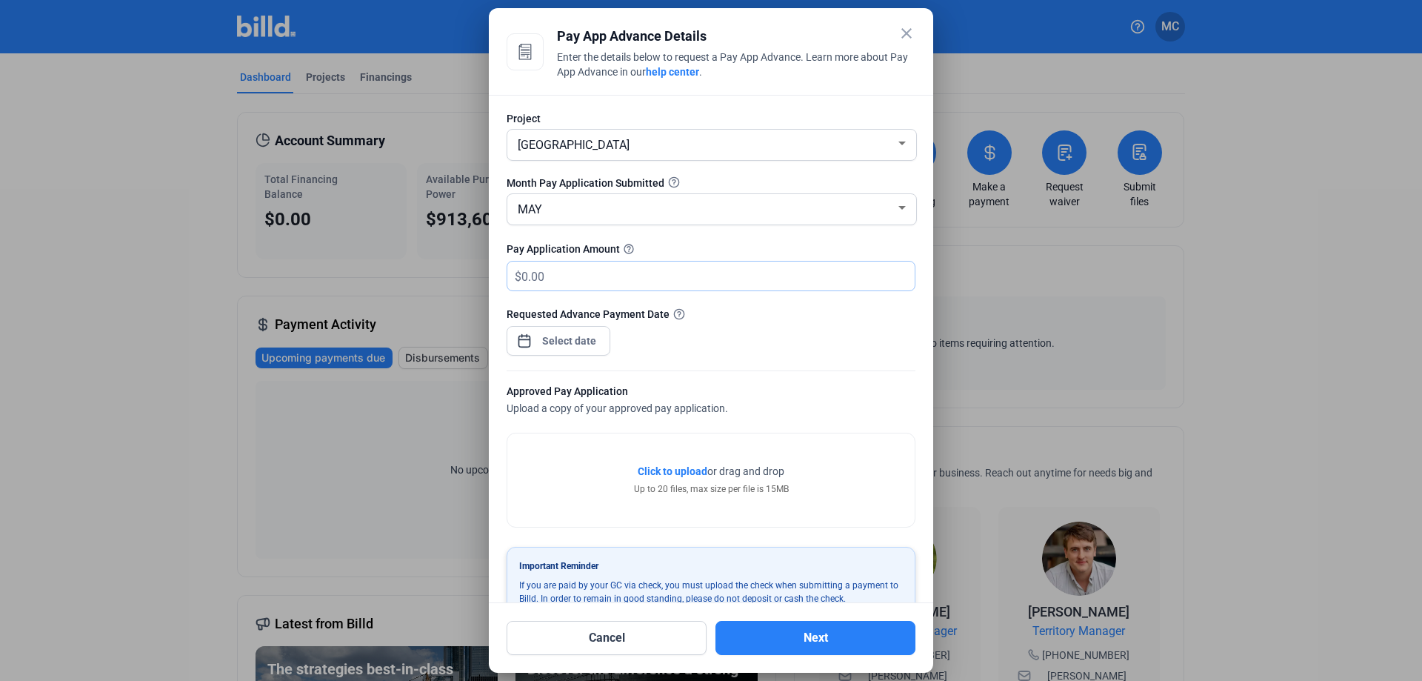
drag, startPoint x: 711, startPoint y: 280, endPoint x: 464, endPoint y: 284, distance: 247.3
click at [471, 282] on div "close Pay App Advance Details Enter the details below to request a Pay App Adva…" at bounding box center [711, 340] width 1422 height 681
type input "711,540"
click at [555, 338] on div "close Pay App Advance Details Enter the details below to request a Pay App Adva…" at bounding box center [711, 340] width 1422 height 681
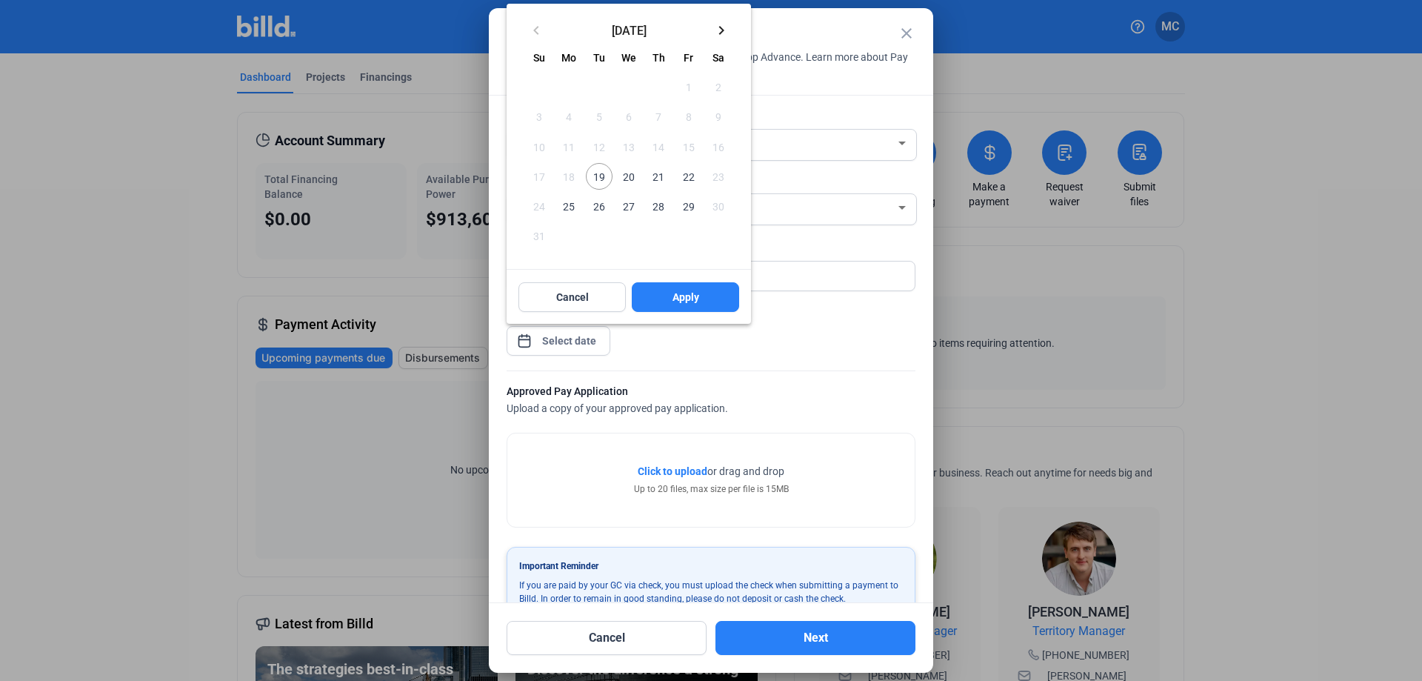
click at [596, 174] on span "19" at bounding box center [599, 176] width 27 height 27
click at [689, 298] on span "Apply" at bounding box center [685, 297] width 27 height 15
type input "[DATE]"
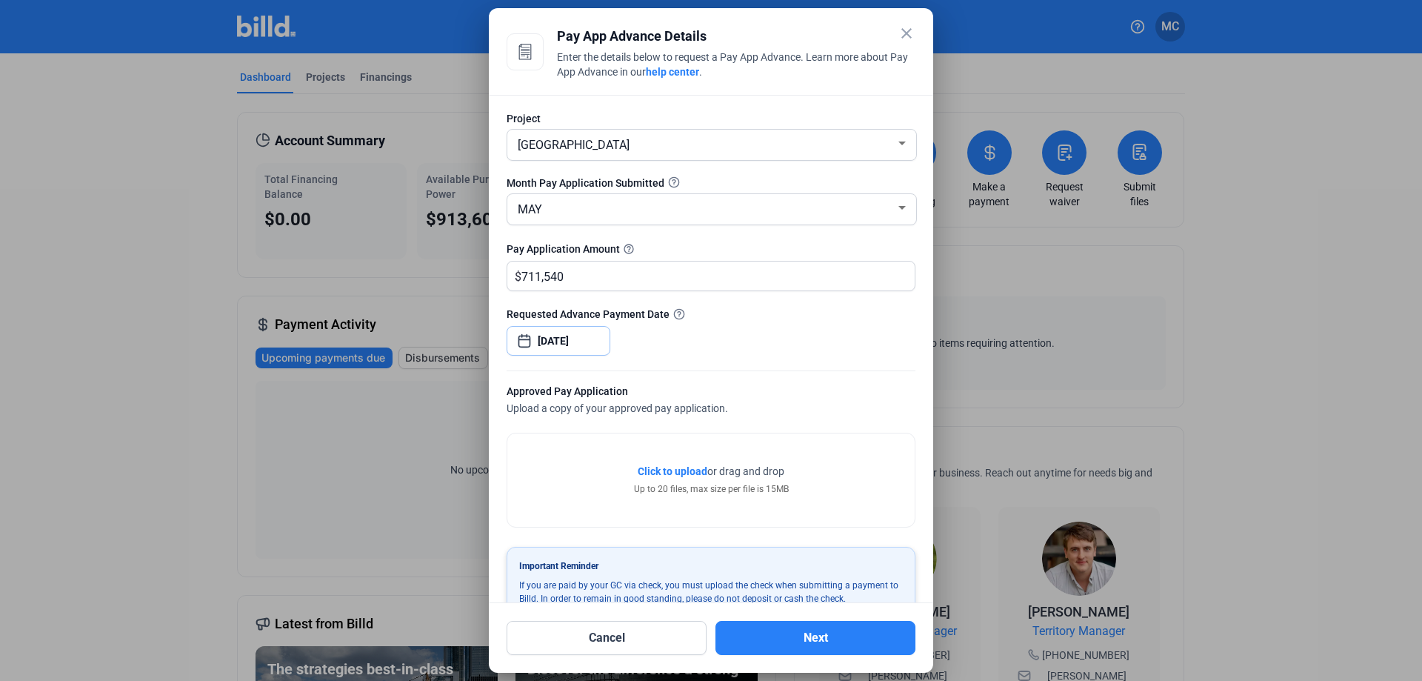
scroll to position [35, 0]
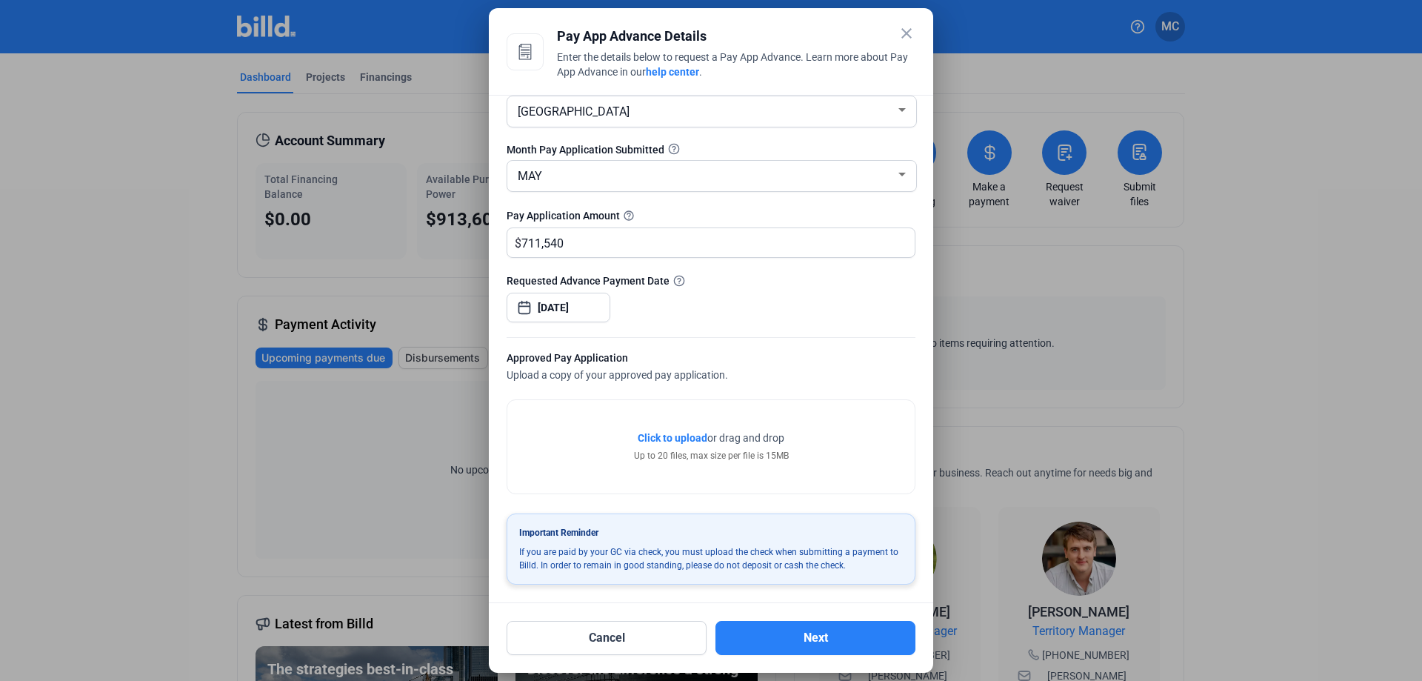
click at [678, 437] on span "Click to upload" at bounding box center [673, 438] width 70 height 12
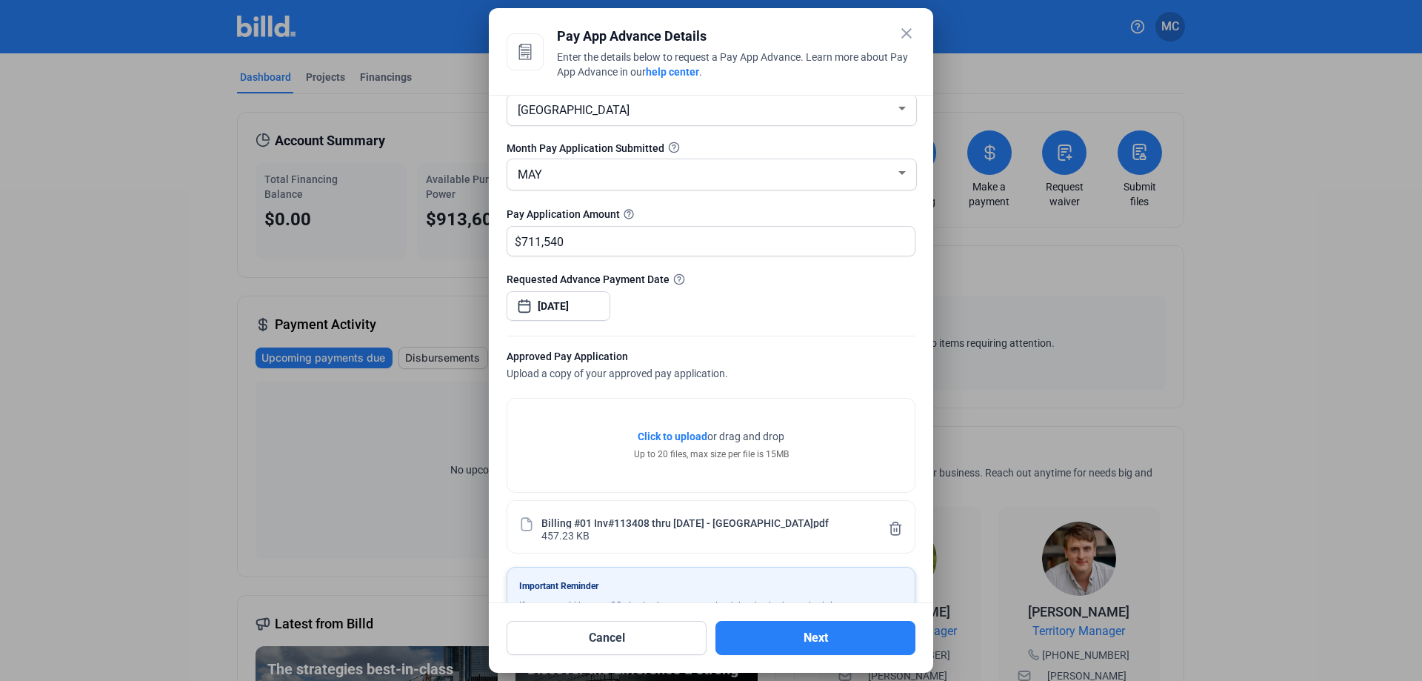
click at [675, 435] on span "Click to upload" at bounding box center [673, 436] width 70 height 12
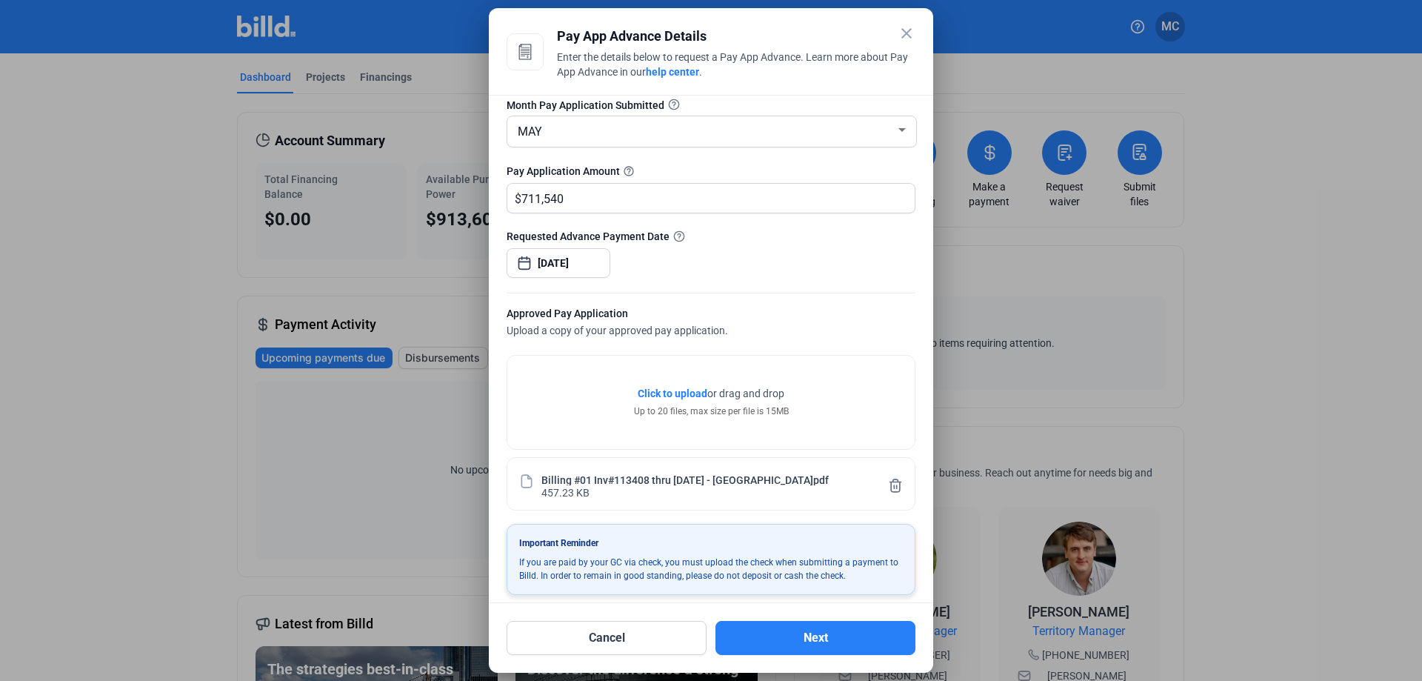
scroll to position [90, 0]
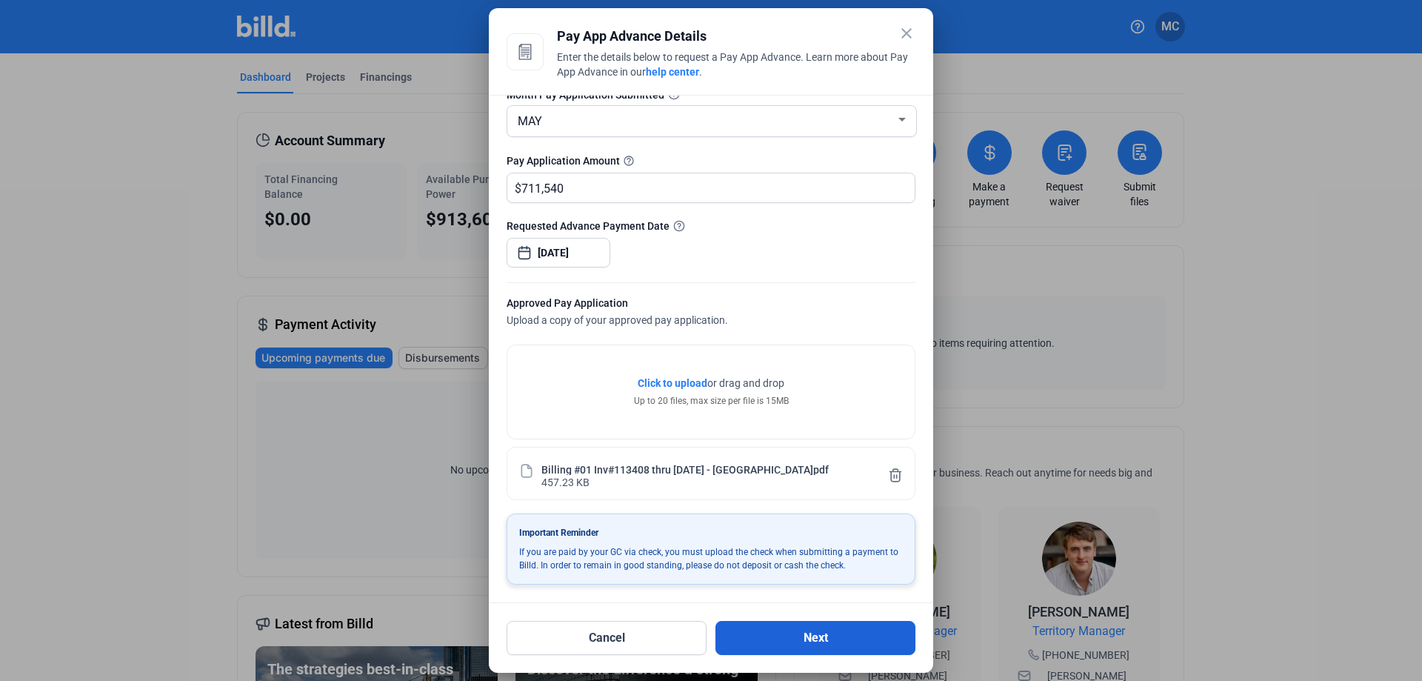
click at [819, 638] on button "Next" at bounding box center [815, 638] width 200 height 34
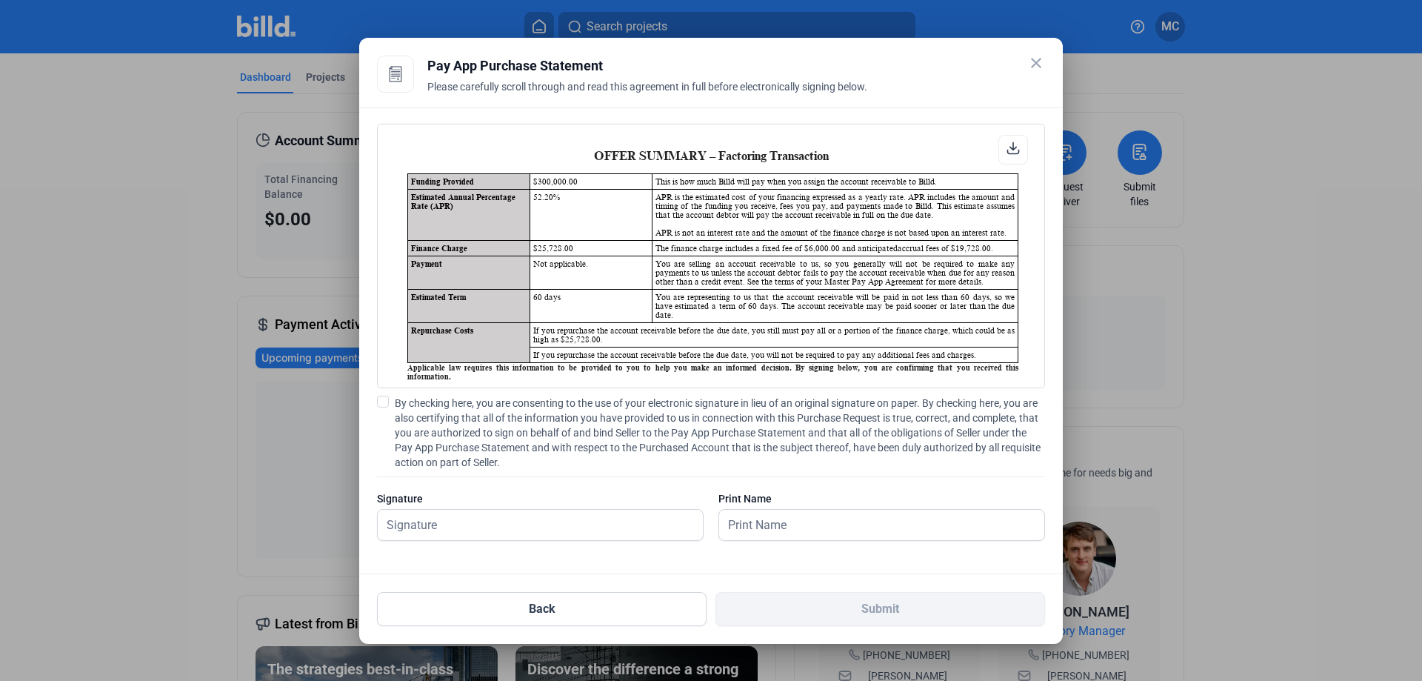
scroll to position [1, 0]
click at [620, 530] on input "text" at bounding box center [532, 524] width 309 height 30
type input "[PERSON_NAME]"
click at [625, 549] on div at bounding box center [540, 548] width 327 height 15
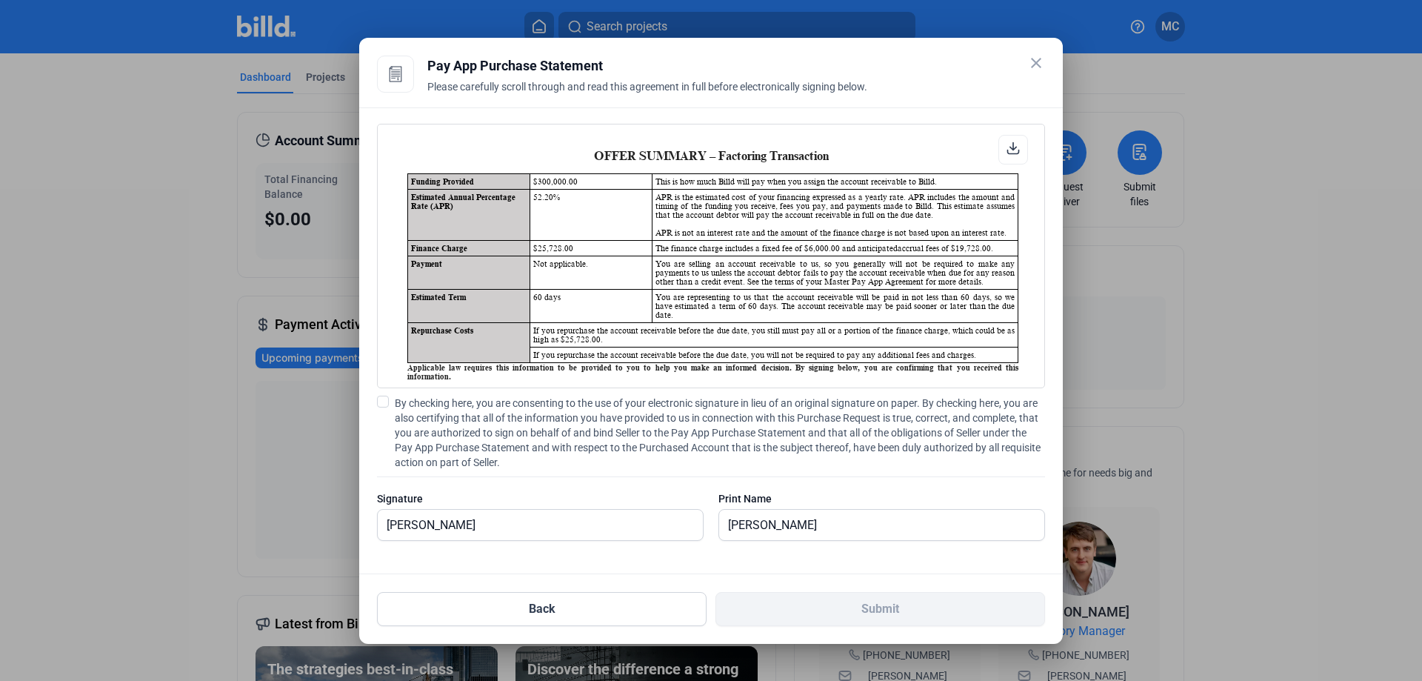
click at [383, 400] on span at bounding box center [383, 401] width 12 height 12
click at [0, 0] on input "By checking here, you are consenting to the use of your electronic signature in…" at bounding box center [0, 0] width 0 height 0
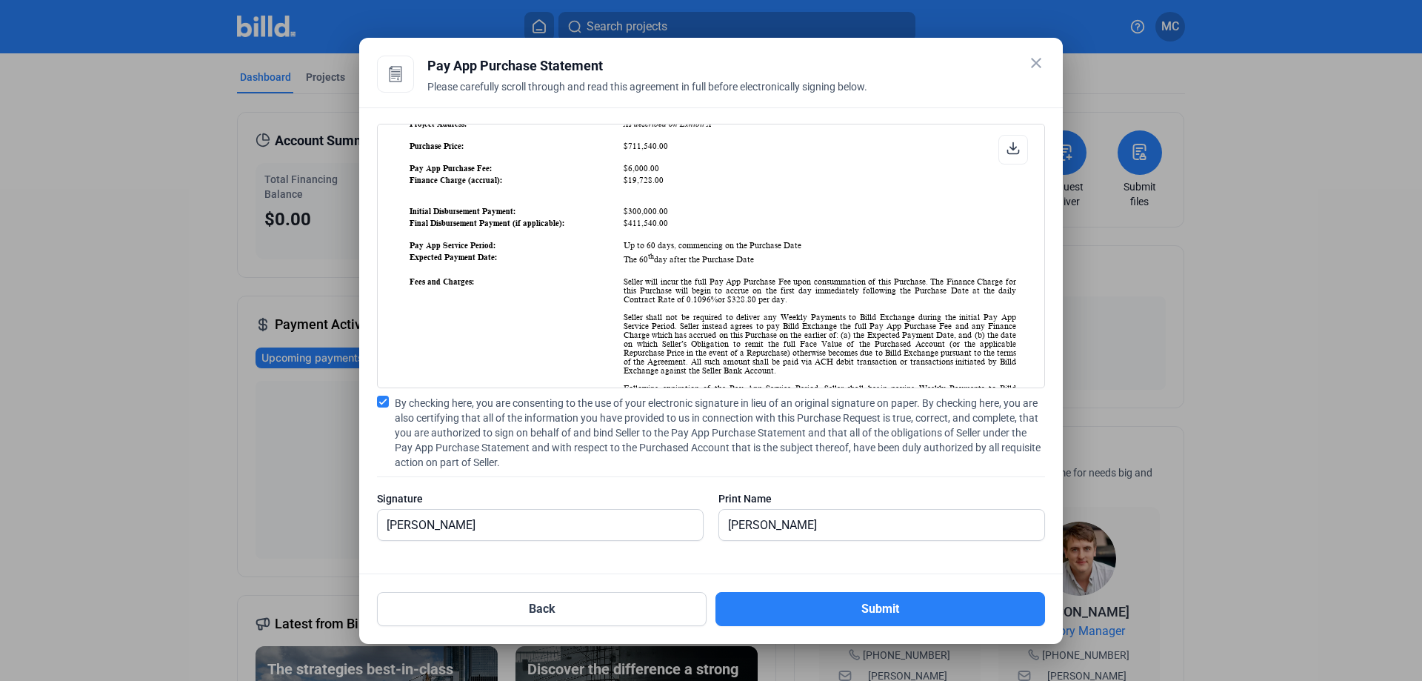
scroll to position [592, 0]
click at [585, 611] on button "Back" at bounding box center [542, 609] width 330 height 34
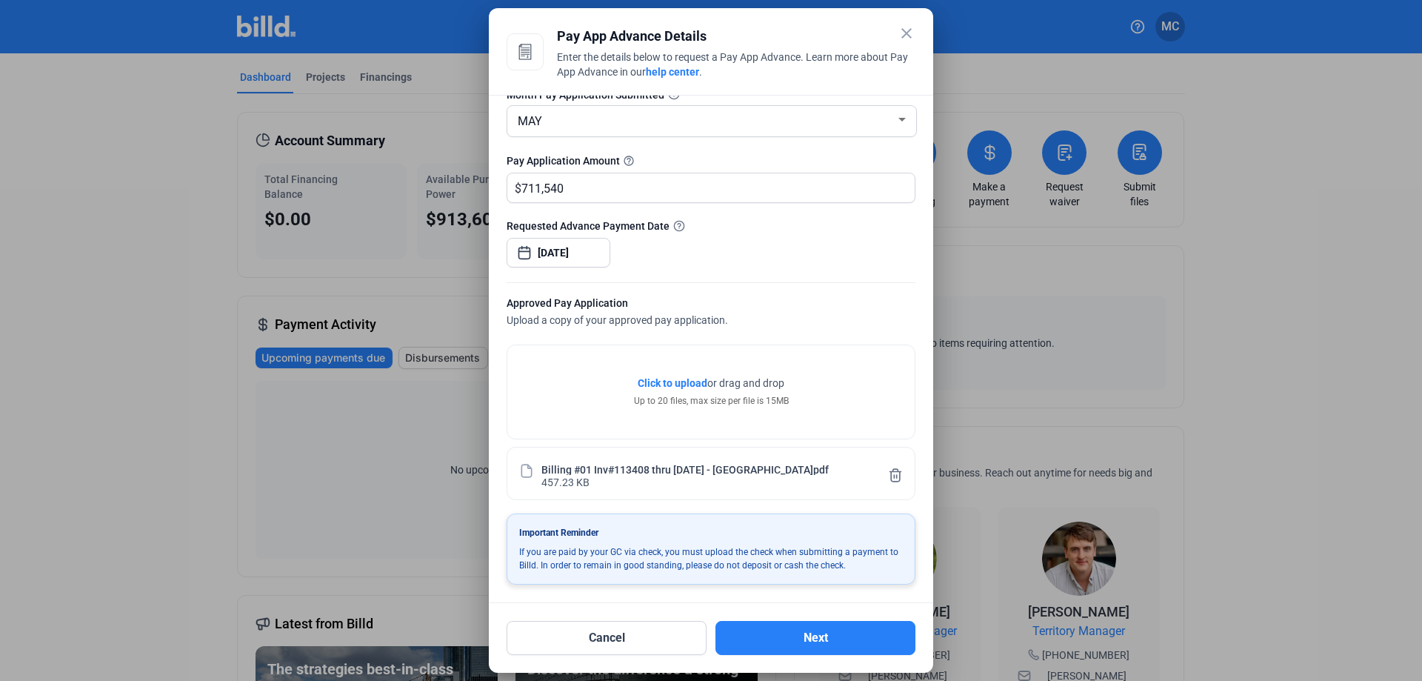
scroll to position [0, 0]
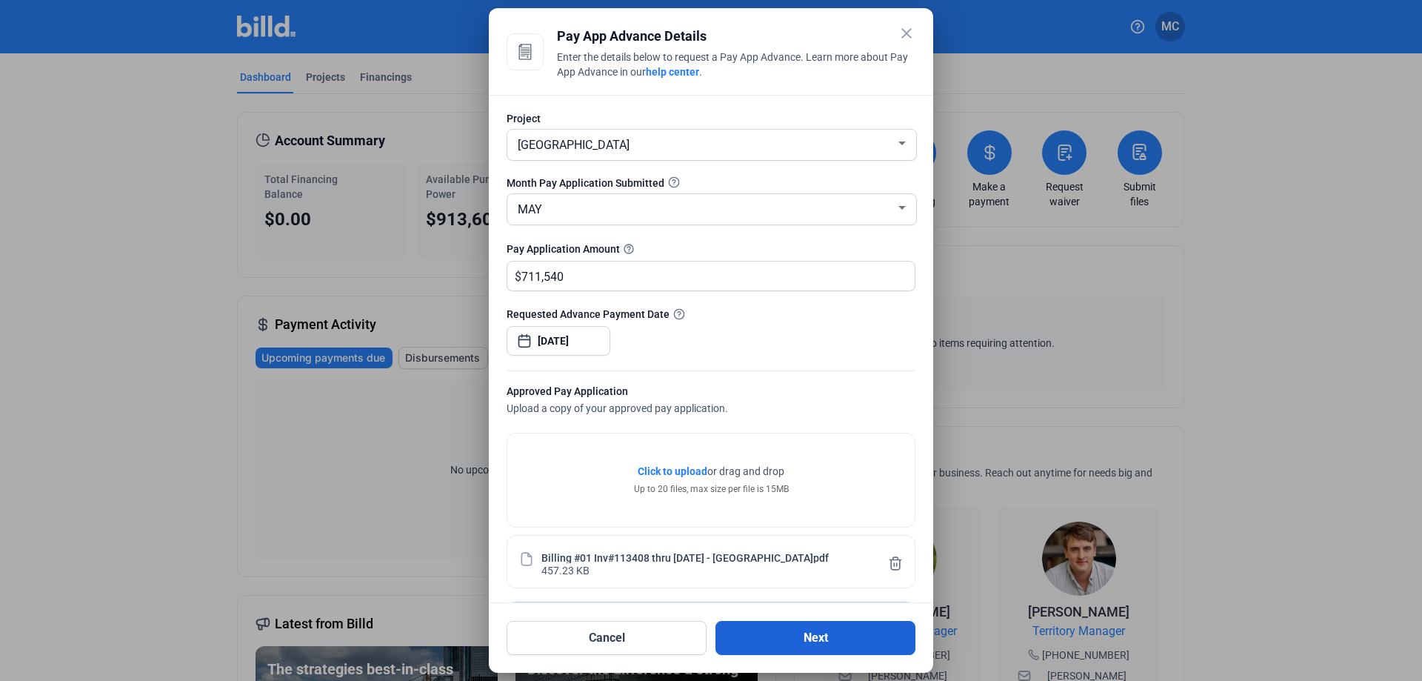
click at [834, 639] on button "Next" at bounding box center [815, 638] width 200 height 34
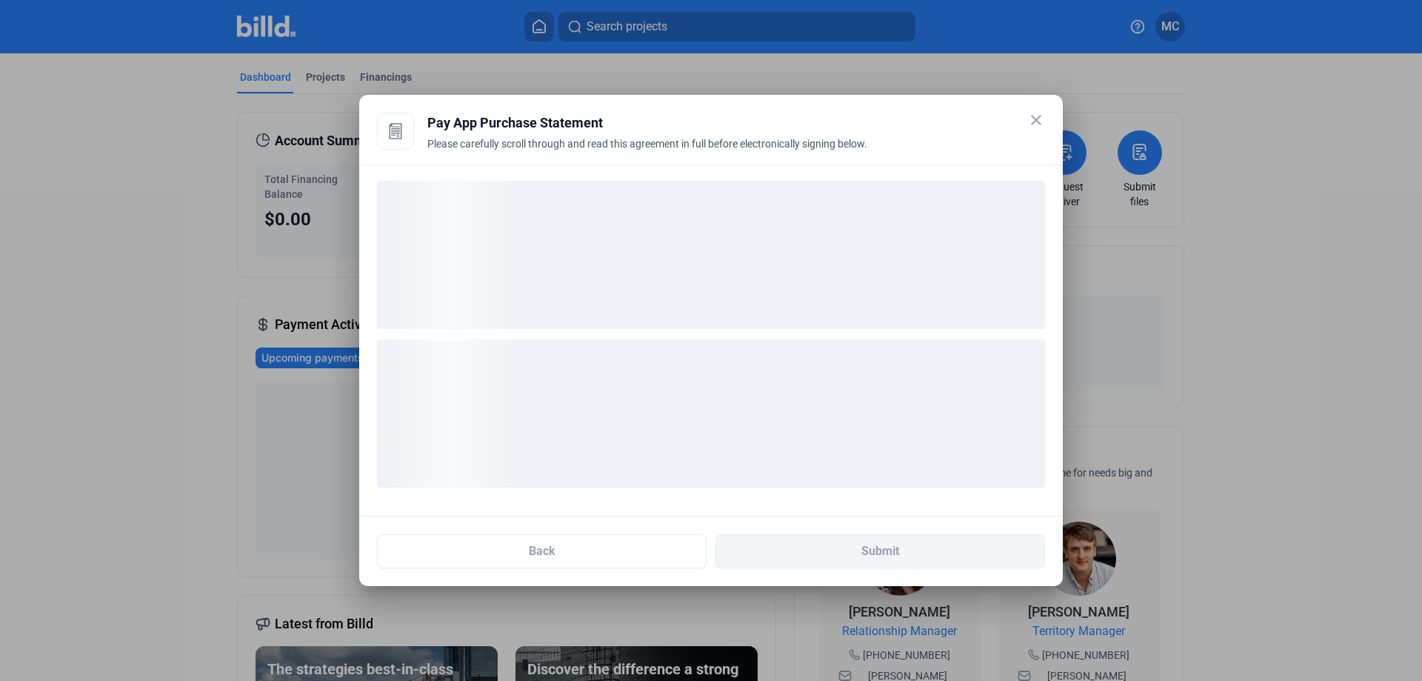
drag, startPoint x: 798, startPoint y: 164, endPoint x: 1307, endPoint y: 281, distance: 522.2
click at [1307, 281] on div "close Pay App Advance Details Enter the details below to request a Pay App Adva…" at bounding box center [711, 340] width 1422 height 681
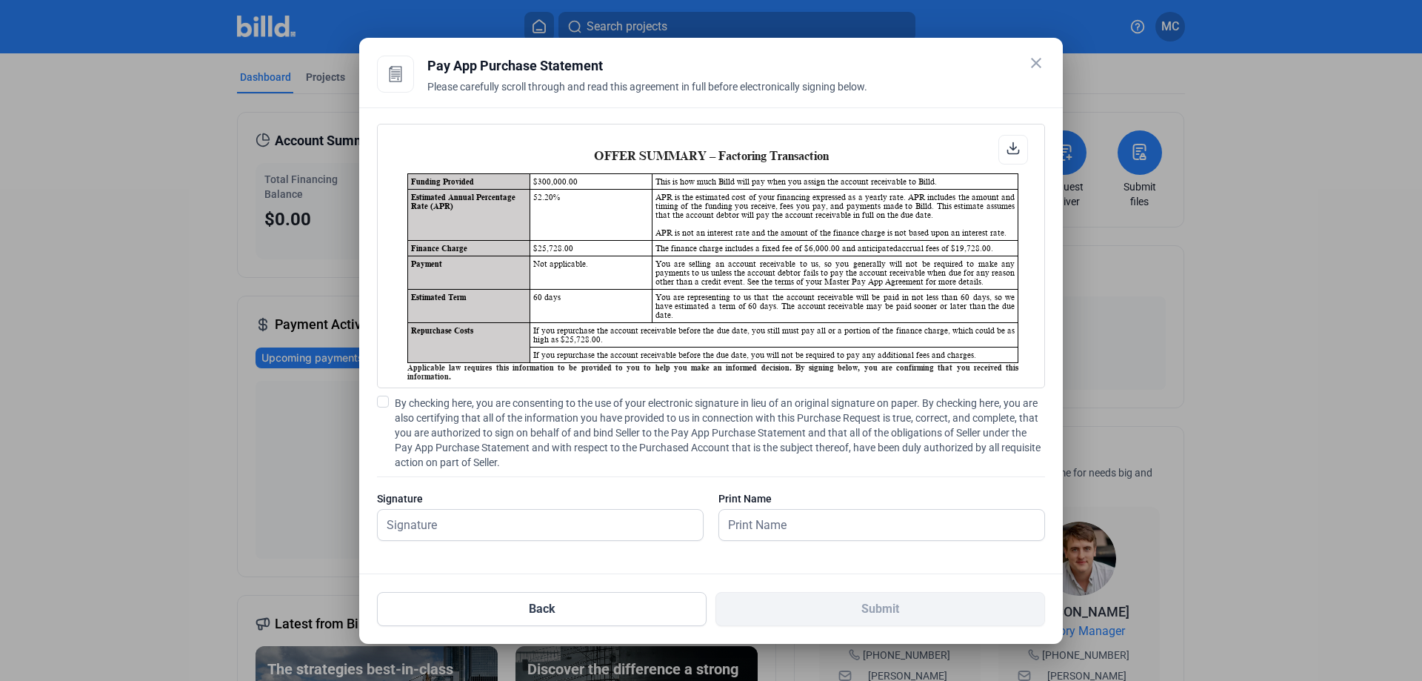
scroll to position [1, 0]
click at [554, 535] on input "text" at bounding box center [532, 524] width 309 height 30
type input "[PERSON_NAME]"
click at [385, 401] on span at bounding box center [383, 401] width 12 height 12
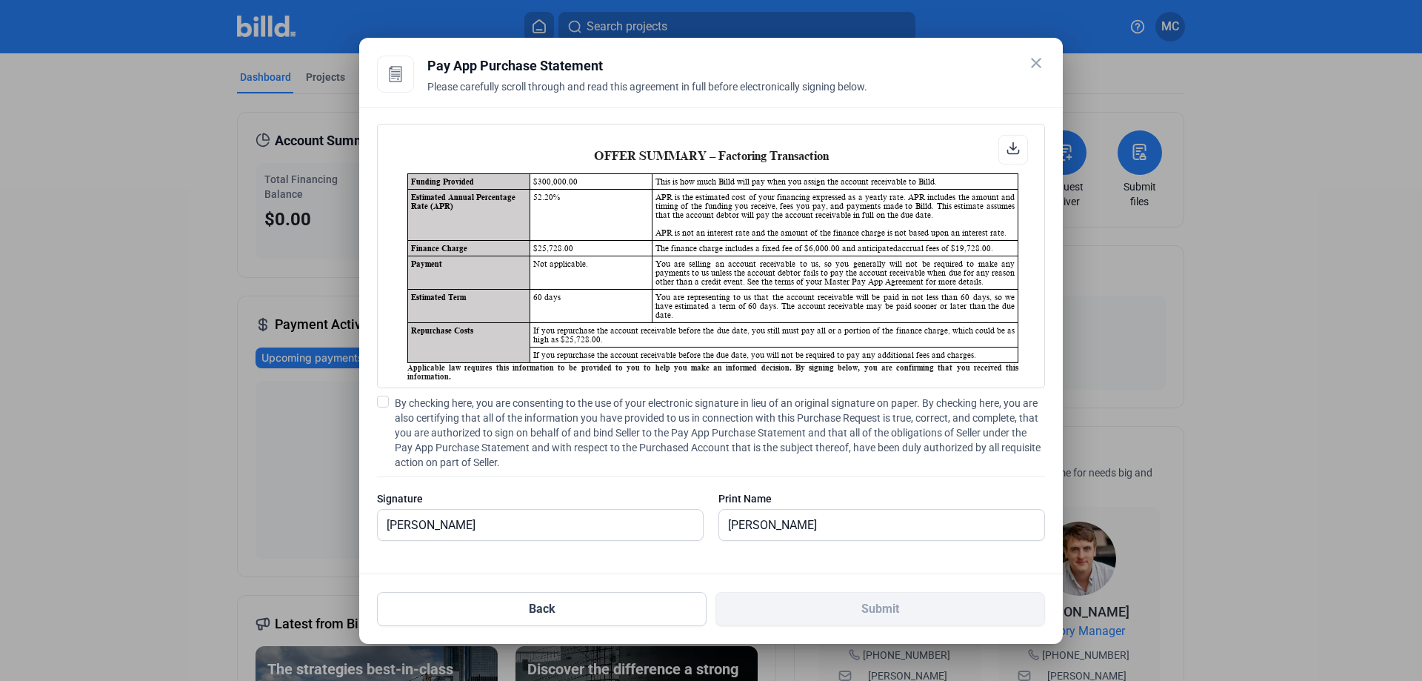
click at [0, 0] on input "By checking here, you are consenting to the use of your electronic signature in…" at bounding box center [0, 0] width 0 height 0
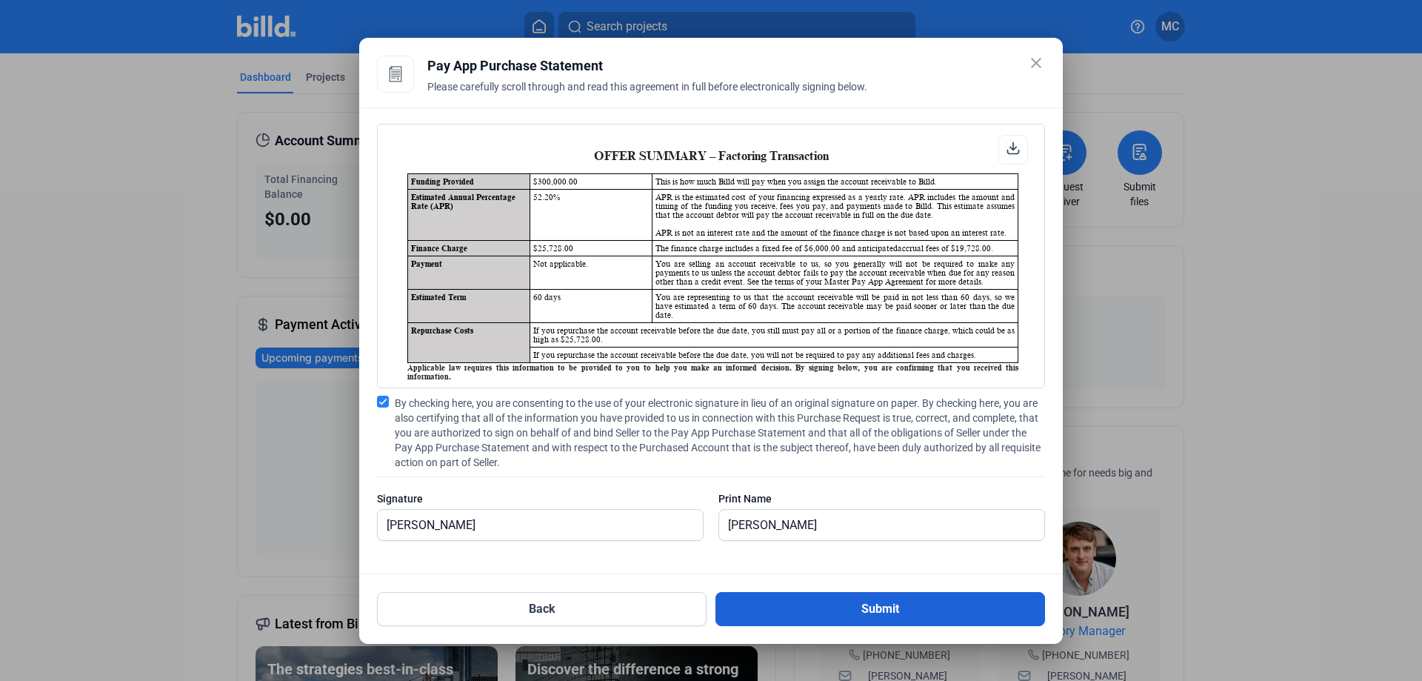
click at [910, 613] on button "Submit" at bounding box center [880, 609] width 330 height 34
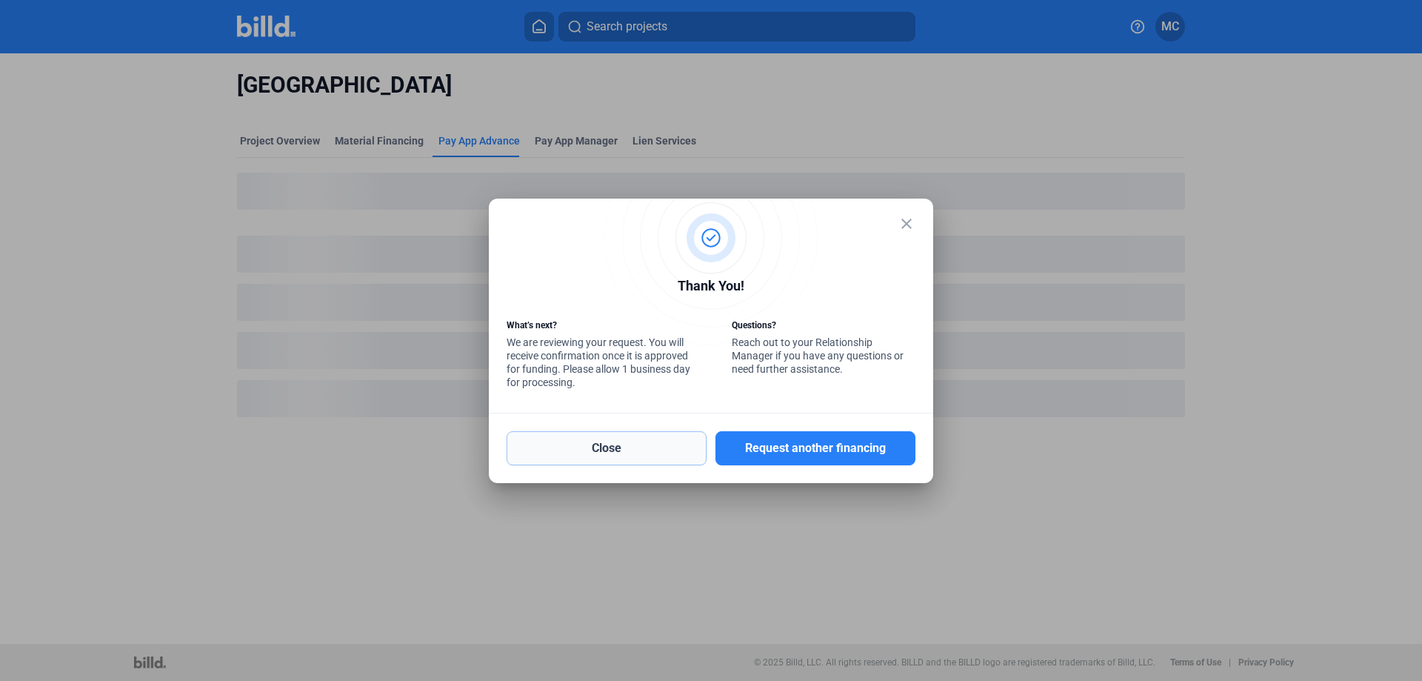
click at [596, 447] on button "Close" at bounding box center [606, 448] width 200 height 34
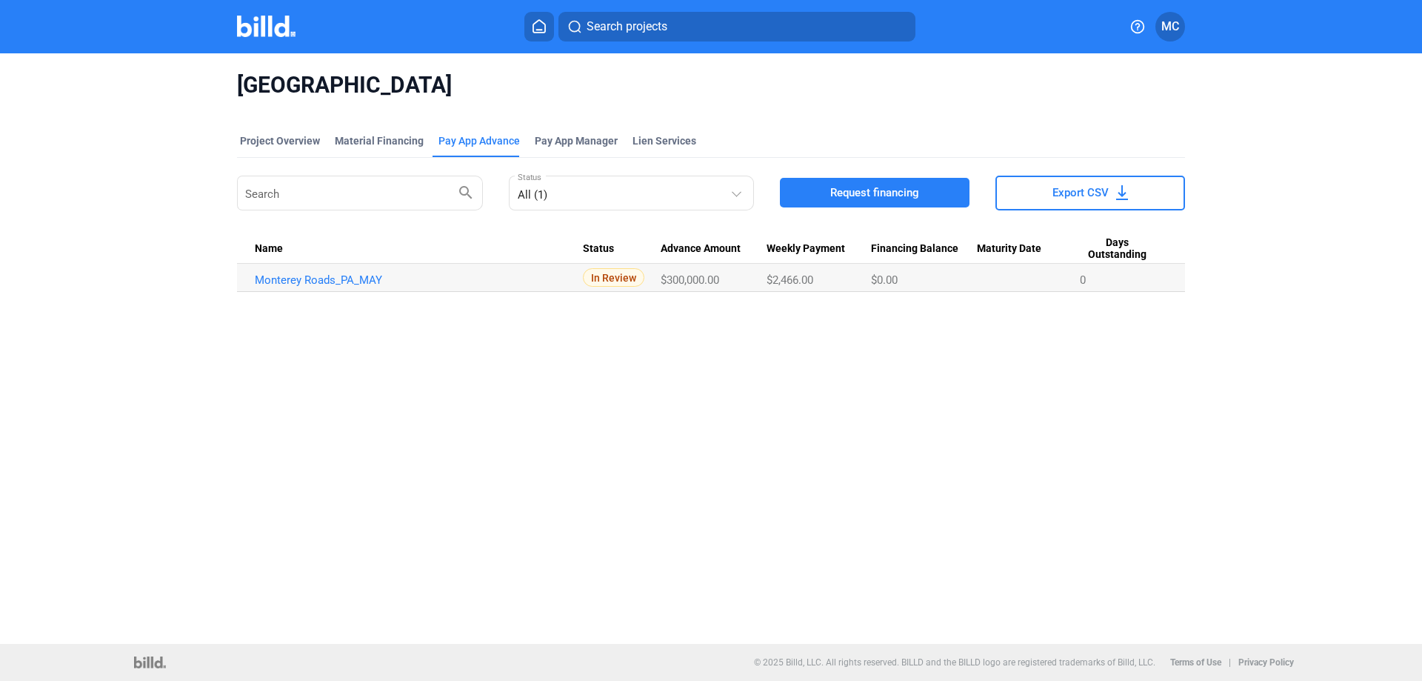
click at [615, 280] on span "In Review" at bounding box center [613, 277] width 61 height 19
click at [334, 275] on link "Monterey Roads_PA_MAY" at bounding box center [419, 279] width 328 height 13
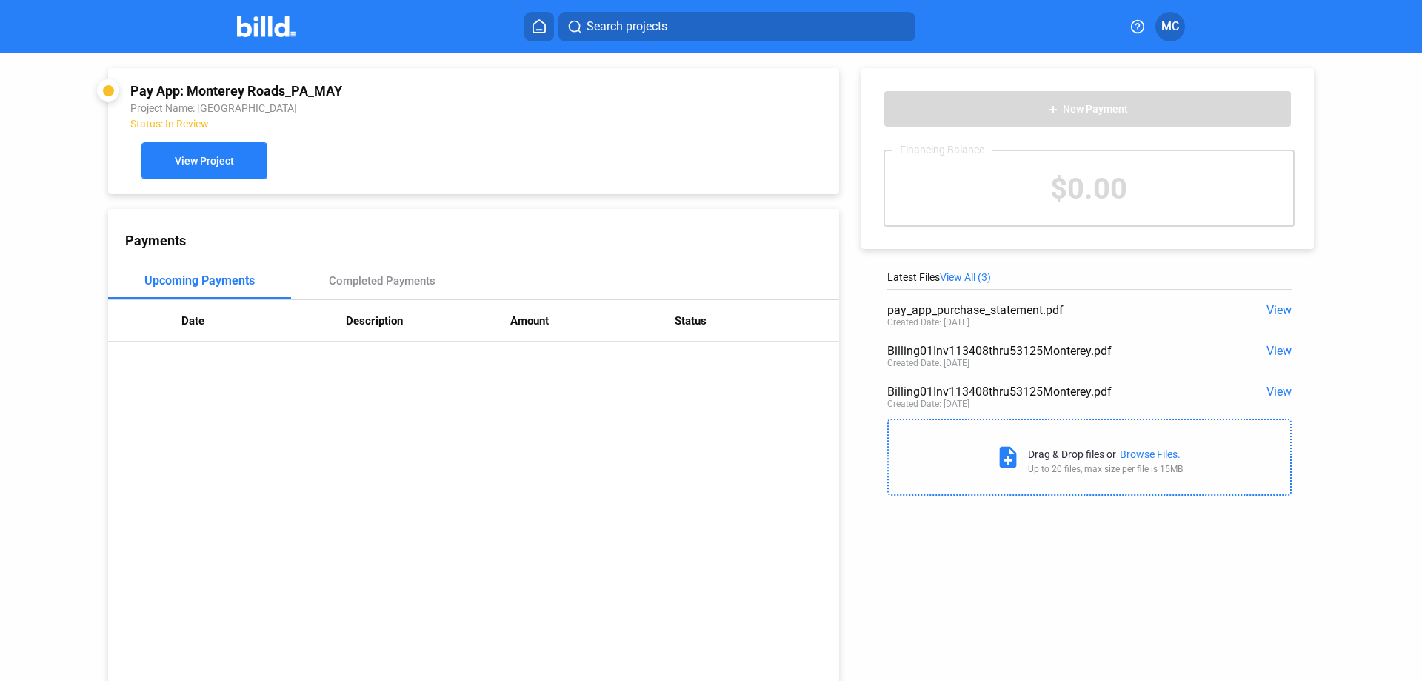
click at [228, 164] on span "View Project" at bounding box center [204, 162] width 59 height 12
click at [1171, 21] on span "MC" at bounding box center [1170, 27] width 18 height 18
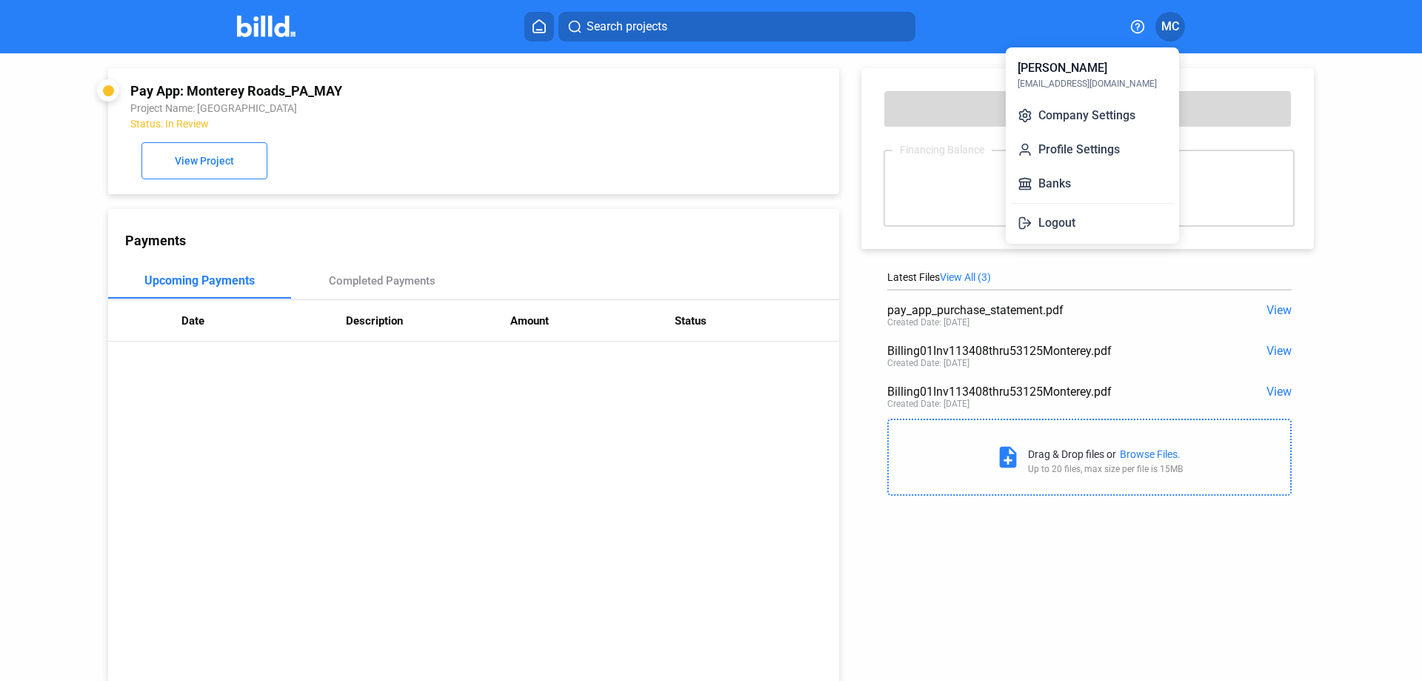
click at [1401, 250] on div at bounding box center [711, 340] width 1422 height 681
